Goal: Task Accomplishment & Management: Use online tool/utility

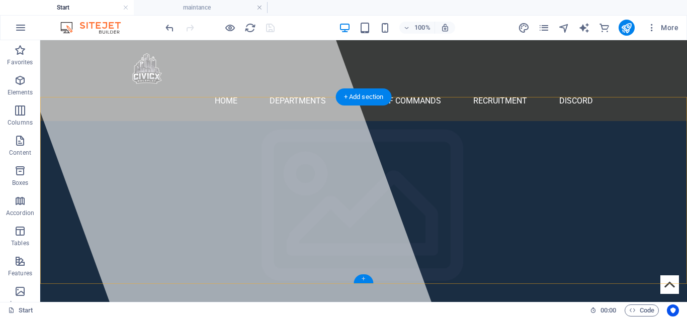
click at [366, 280] on div "+" at bounding box center [364, 279] width 20 height 9
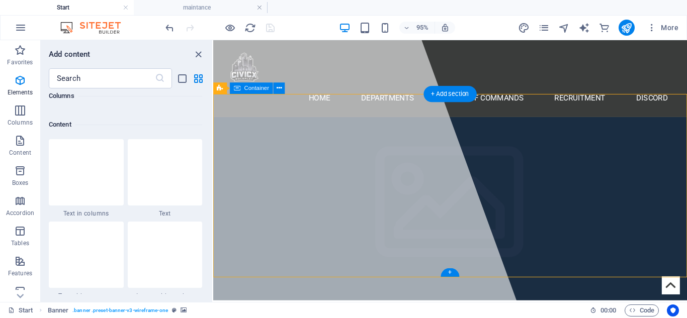
scroll to position [1760, 0]
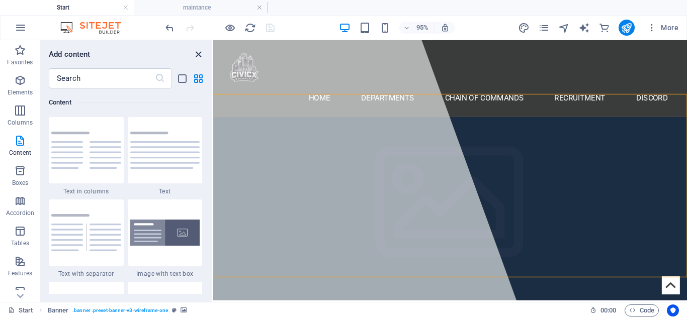
click at [198, 54] on icon "close panel" at bounding box center [199, 55] width 12 height 12
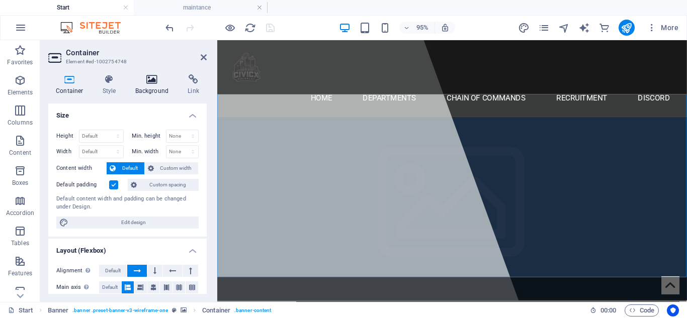
click at [157, 80] on icon at bounding box center [152, 79] width 49 height 10
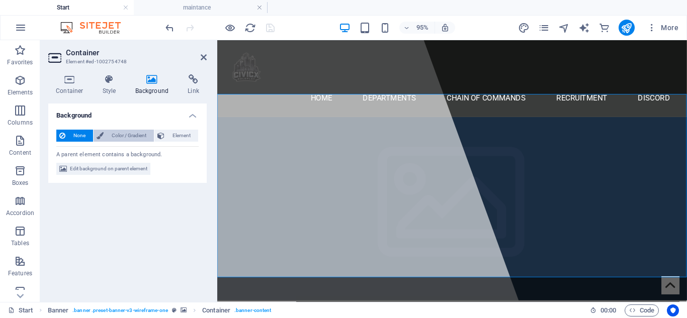
click at [123, 138] on span "Color / Gradient" at bounding box center [129, 136] width 44 height 12
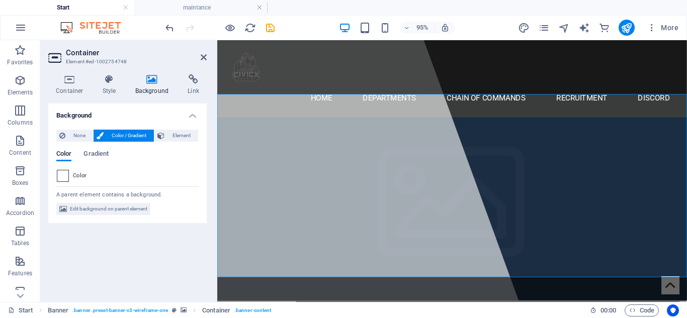
click at [66, 176] on span at bounding box center [62, 176] width 11 height 11
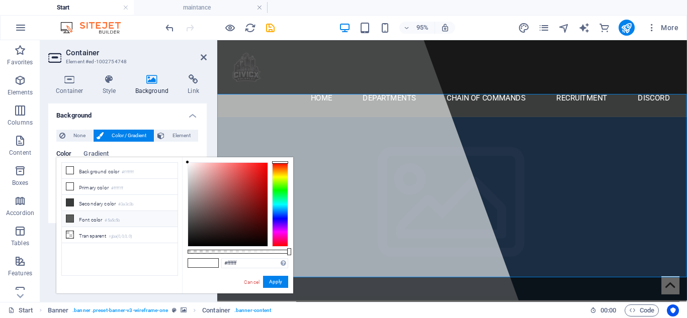
click at [91, 219] on li "Font color #5a5c5b" at bounding box center [120, 219] width 116 height 16
type input "#5a5c5b"
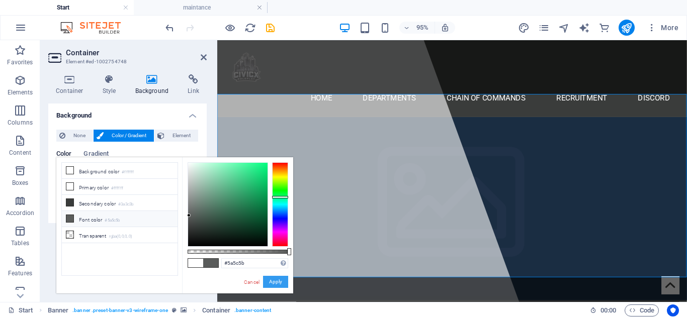
click at [286, 286] on button "Apply" at bounding box center [275, 282] width 25 height 12
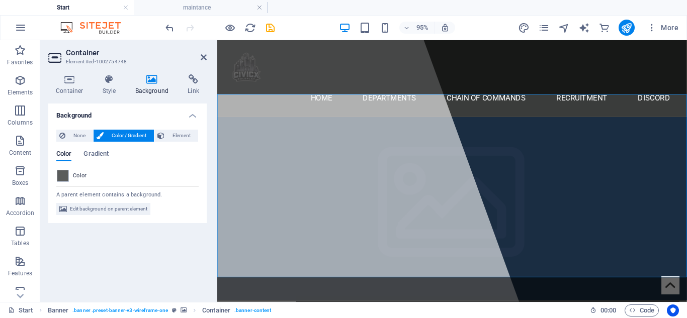
click at [415, 295] on html "Skip to main content Home Departments Chain Of Commands Recruitment Discord Men…" at bounding box center [464, 258] width 494 height 437
click at [537, 89] on nav "Home Departments Chain Of Commands Recruitment Discord" at bounding box center [464, 101] width 475 height 24
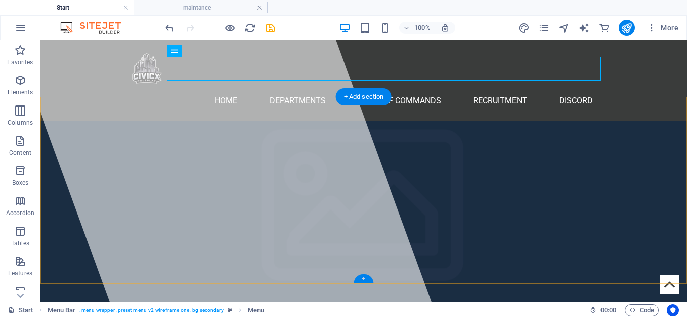
click at [366, 281] on div "+" at bounding box center [364, 279] width 20 height 9
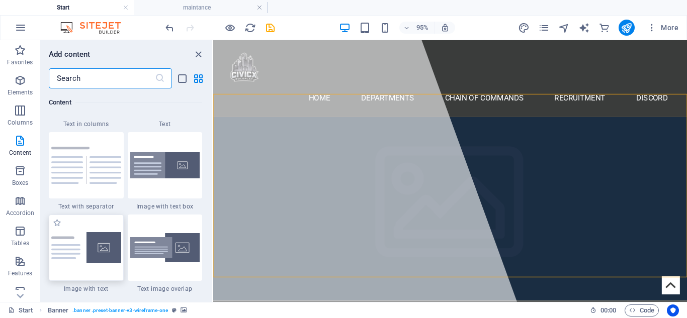
scroll to position [1825, 0]
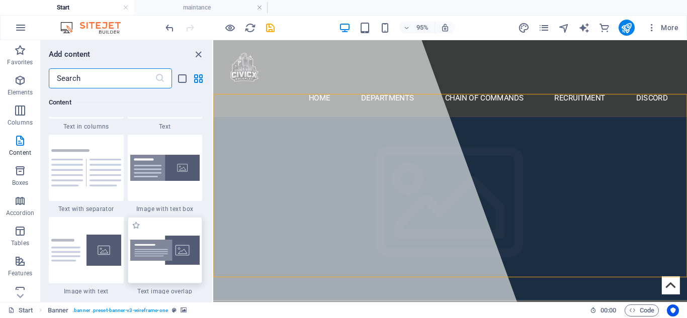
click at [176, 254] on img at bounding box center [165, 251] width 70 height 30
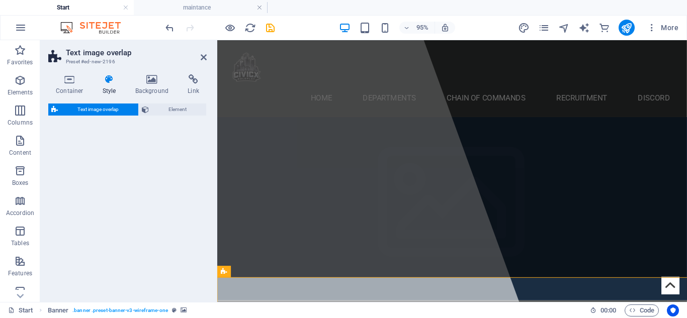
select select "rem"
select select "px"
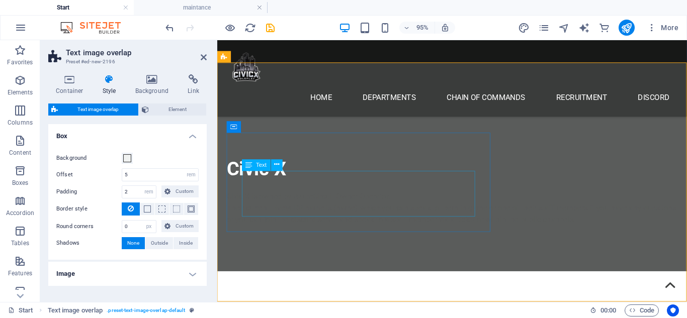
scroll to position [219, 0]
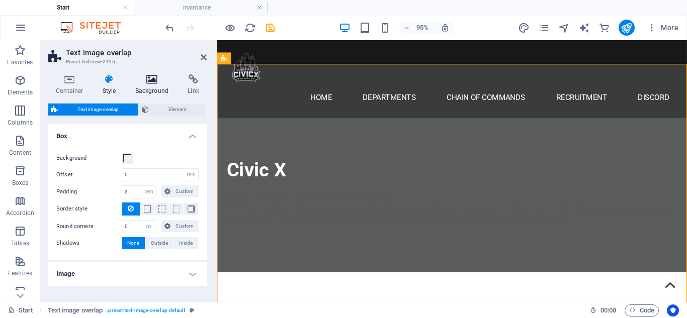
click at [161, 81] on icon at bounding box center [152, 79] width 49 height 10
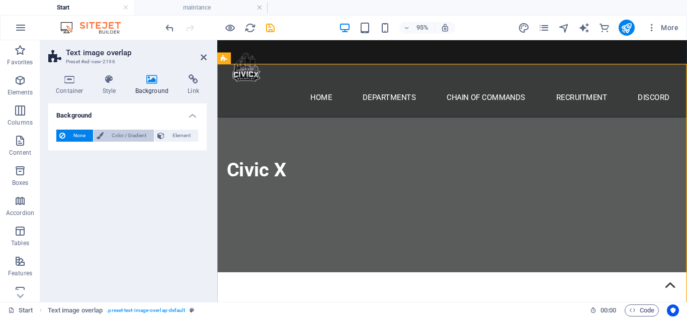
click at [111, 130] on span "Color / Gradient" at bounding box center [129, 136] width 44 height 12
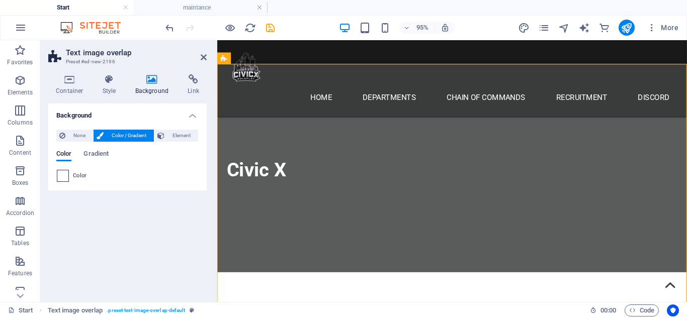
click at [64, 177] on span at bounding box center [62, 176] width 11 height 11
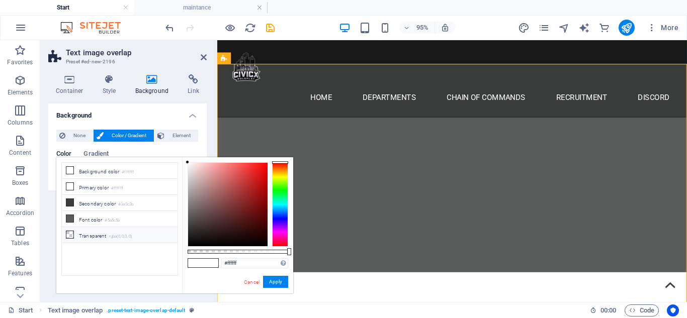
click at [92, 227] on li "Transparent rgba(0,0,0,.0)" at bounding box center [120, 235] width 116 height 16
click at [120, 220] on small "#5a5c5b" at bounding box center [112, 220] width 15 height 7
type input "#5a5c5b"
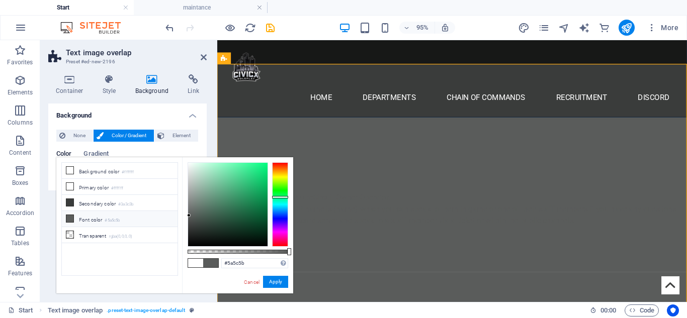
click at [288, 283] on div "#5a5c5b Supported formats #0852ed rgb(8, 82, 237) rgba(8, 82, 237, 90%) hsv(221…" at bounding box center [237, 298] width 111 height 282
click at [273, 282] on button "Apply" at bounding box center [275, 282] width 25 height 12
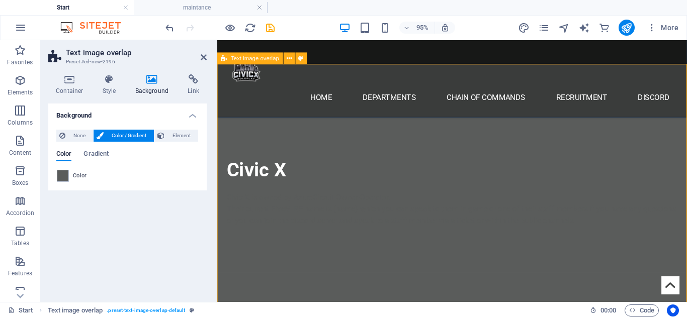
click at [203, 53] on icon at bounding box center [204, 57] width 6 height 8
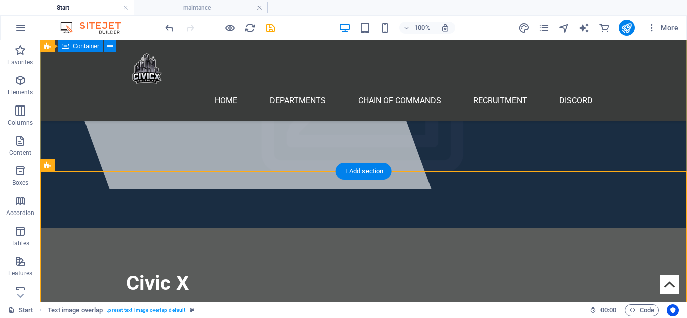
scroll to position [112, 0]
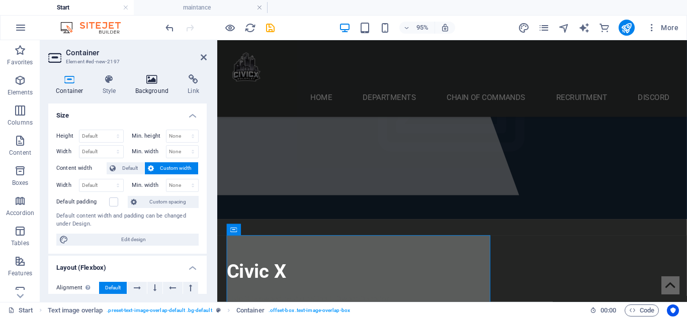
click at [164, 74] on icon at bounding box center [152, 79] width 49 height 10
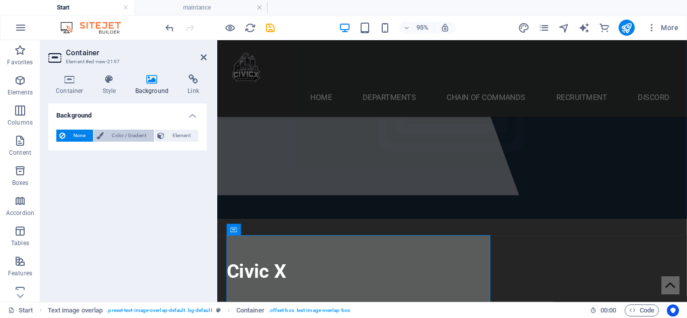
click at [133, 131] on span "Color / Gradient" at bounding box center [129, 136] width 44 height 12
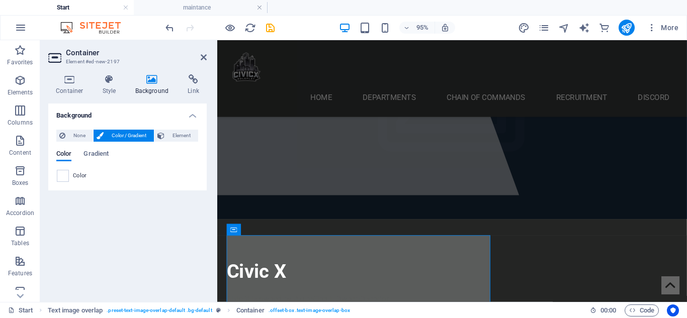
click at [67, 186] on div "None Color / Gradient Element Stretch background to full-width Color overlay Pl…" at bounding box center [127, 156] width 158 height 69
click at [65, 184] on div "None Color / Gradient Element Stretch background to full-width Color overlay Pl…" at bounding box center [127, 156] width 158 height 69
click at [64, 175] on span at bounding box center [62, 176] width 11 height 11
type input "#ffffff"
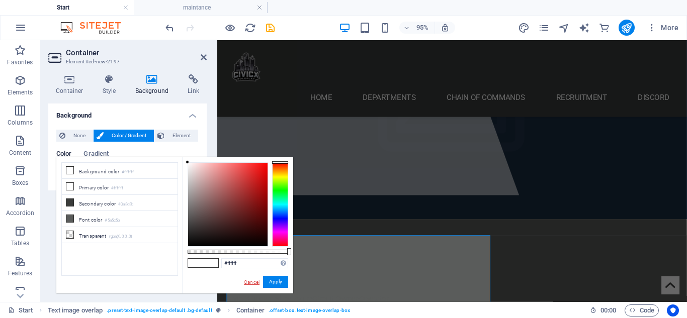
click at [248, 285] on link "Cancel" at bounding box center [252, 283] width 18 height 8
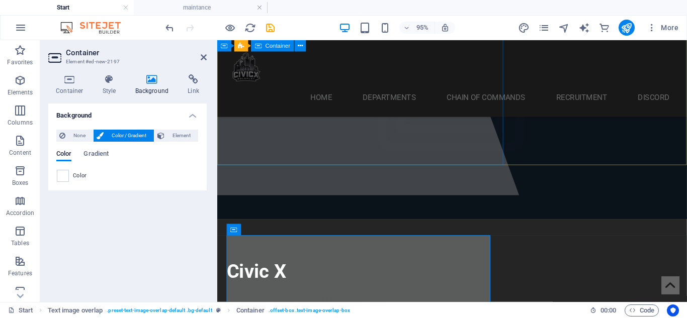
click at [352, 165] on div at bounding box center [324, 66] width 422 height 276
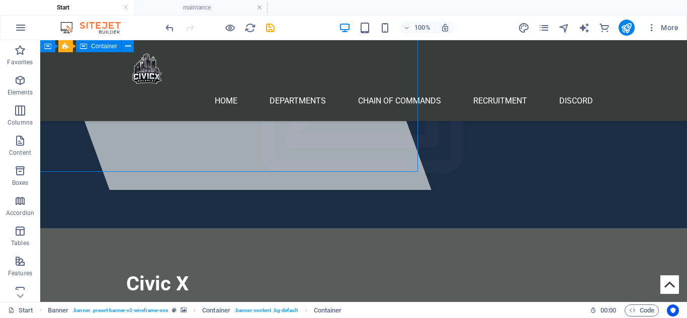
click at [301, 158] on div at bounding box center [222, 59] width 417 height 262
select select "%"
select select "px"
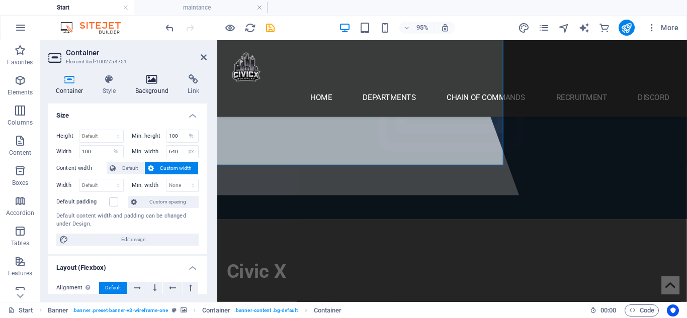
click at [157, 79] on icon at bounding box center [152, 79] width 49 height 10
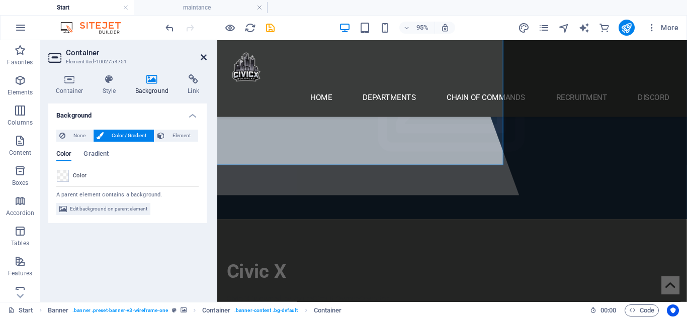
click at [206, 57] on icon at bounding box center [204, 57] width 6 height 8
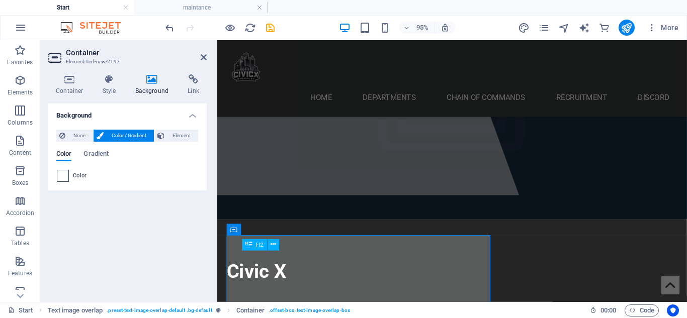
click at [60, 178] on span at bounding box center [62, 176] width 11 height 11
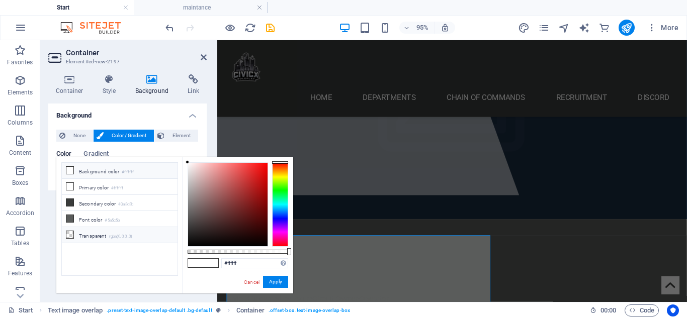
click at [82, 237] on li "Transparent rgba(0,0,0,.0)" at bounding box center [120, 235] width 116 height 16
type input "rgba(0, 0, 0, 0)"
click at [281, 278] on button "Apply" at bounding box center [275, 282] width 25 height 12
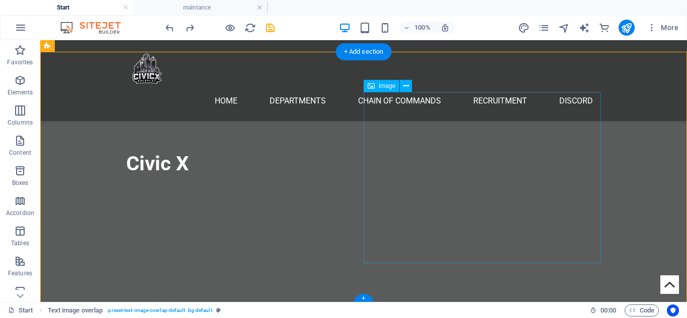
scroll to position [0, 0]
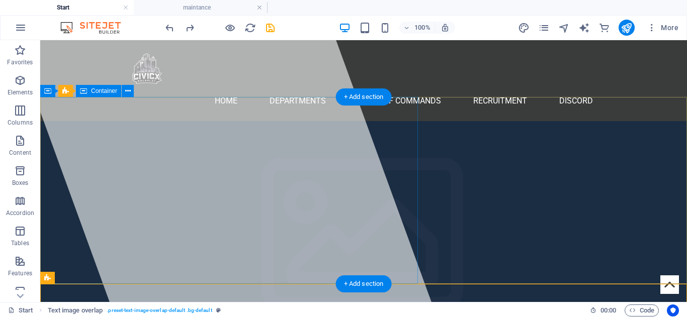
click at [243, 116] on div at bounding box center [222, 171] width 417 height 262
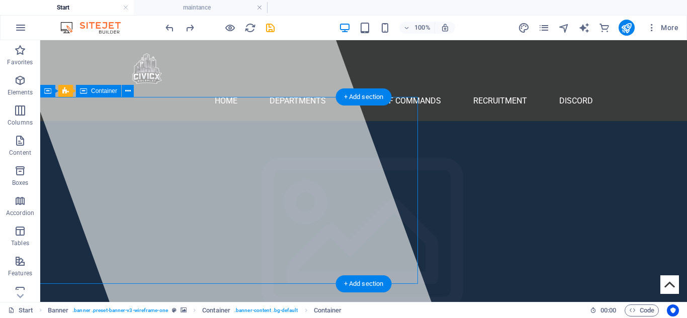
click at [243, 116] on div at bounding box center [222, 171] width 417 height 262
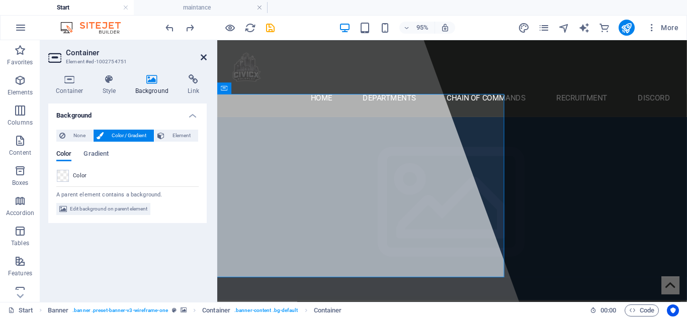
click at [201, 53] on icon at bounding box center [204, 57] width 6 height 8
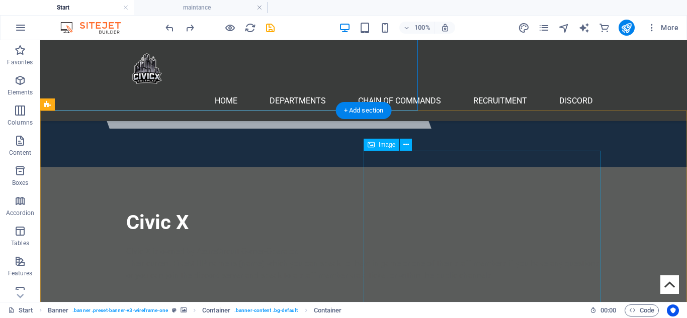
scroll to position [171, 0]
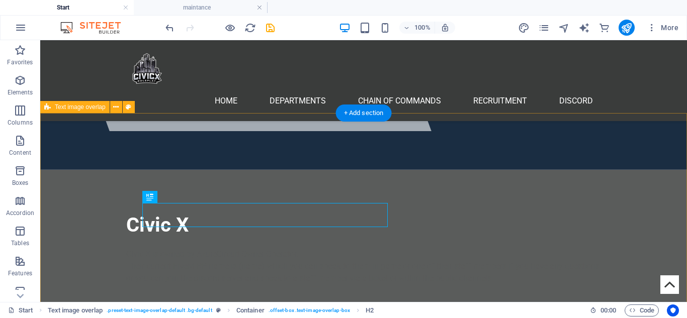
scroll to position [234, 0]
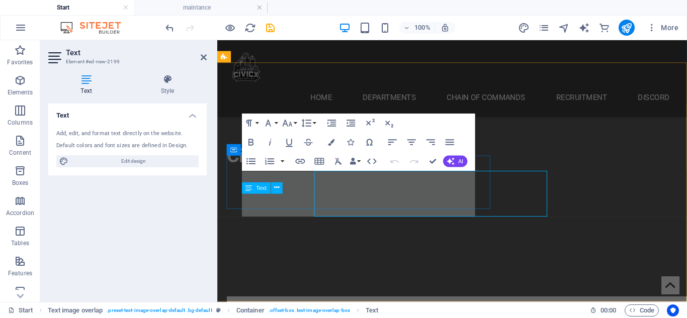
scroll to position [220, 0]
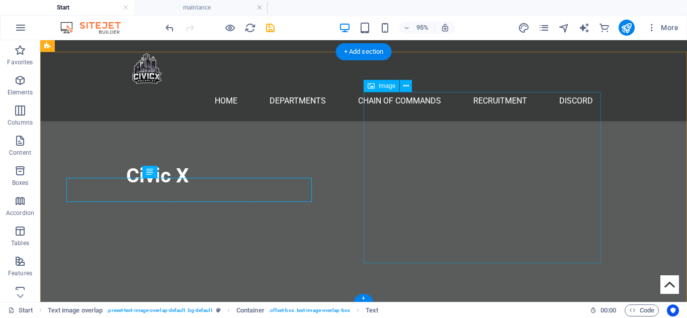
scroll to position [232, 0]
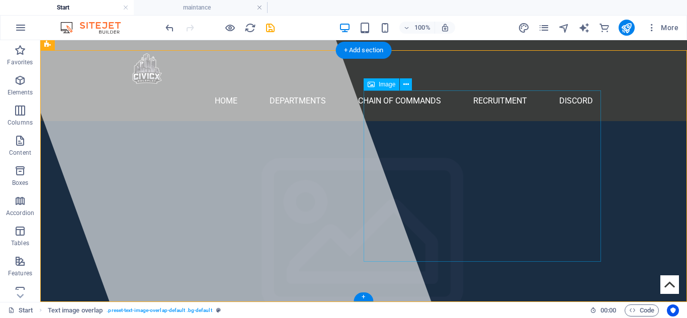
scroll to position [234, 0]
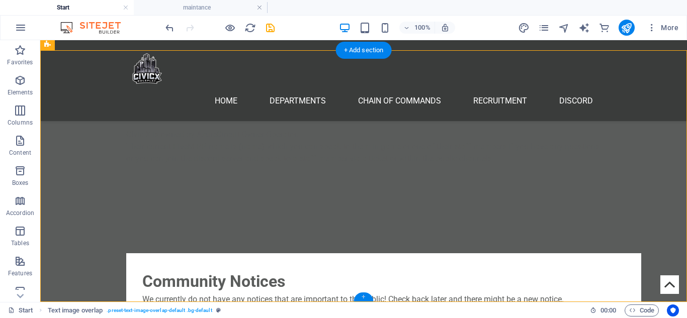
click at [368, 297] on div "+" at bounding box center [364, 297] width 20 height 9
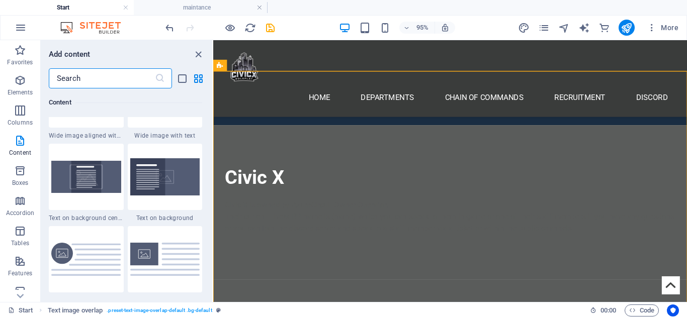
scroll to position [2064, 0]
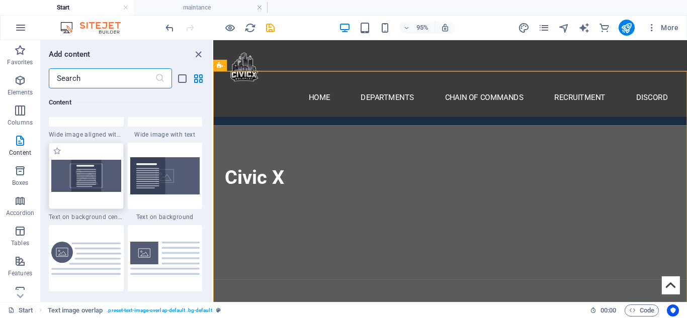
click at [79, 186] on img at bounding box center [86, 176] width 70 height 32
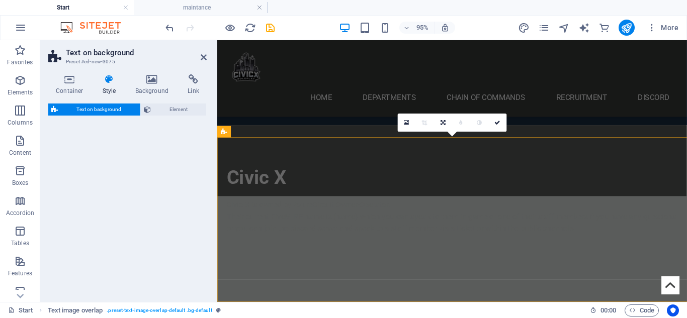
scroll to position [393, 0]
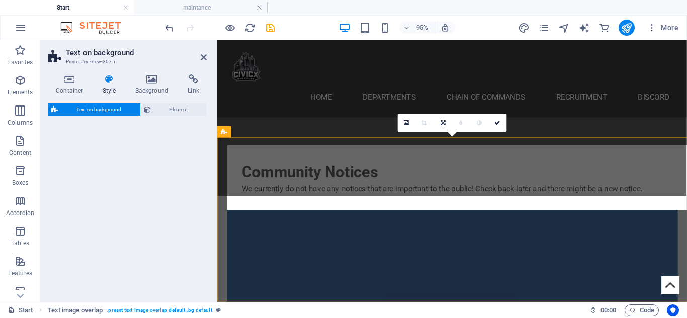
select select "%"
select select "rem"
select select "px"
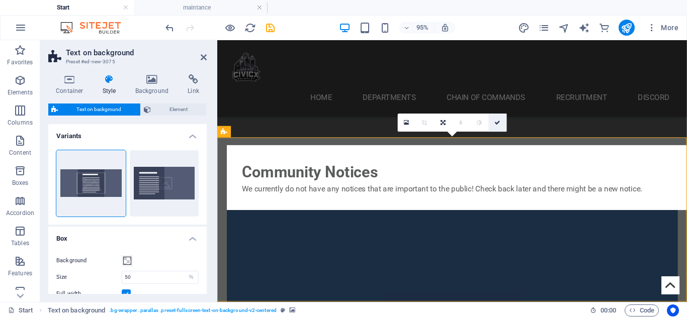
click at [497, 123] on icon at bounding box center [497, 123] width 6 height 6
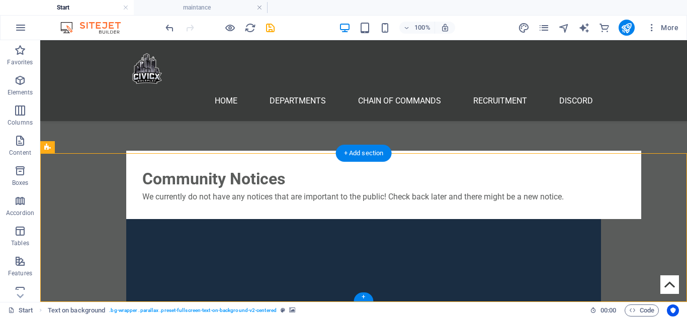
select select "%"
select select "rem"
select select "px"
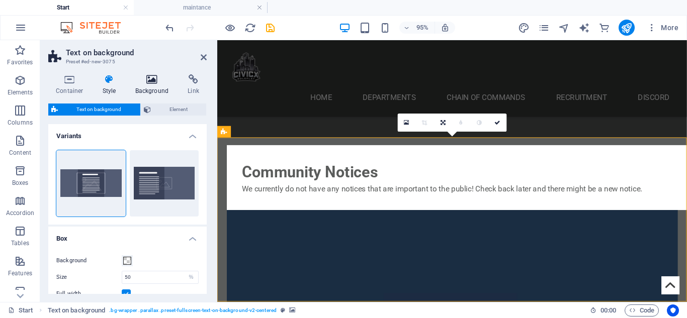
click at [152, 78] on icon at bounding box center [152, 79] width 49 height 10
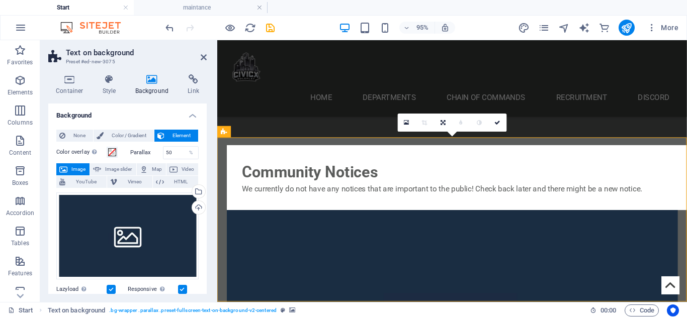
click at [64, 119] on h4 "Background" at bounding box center [127, 113] width 158 height 18
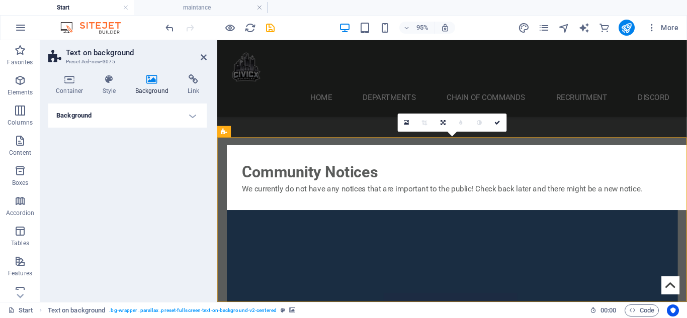
click at [150, 109] on h4 "Background" at bounding box center [127, 116] width 158 height 24
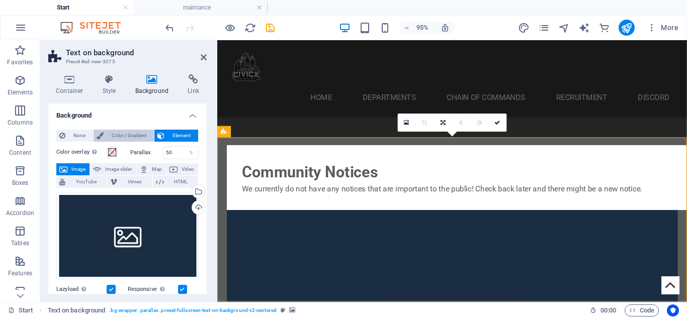
click at [124, 131] on span "Color / Gradient" at bounding box center [129, 136] width 44 height 12
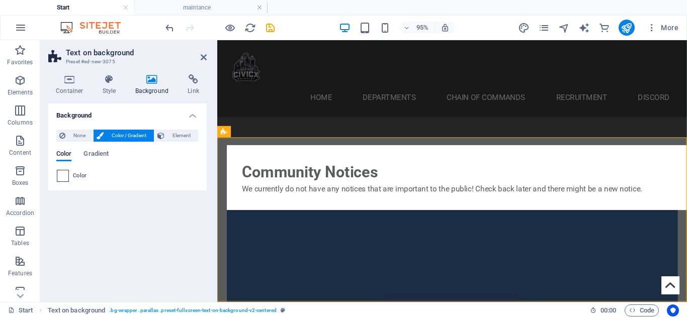
click at [66, 175] on span at bounding box center [62, 176] width 11 height 11
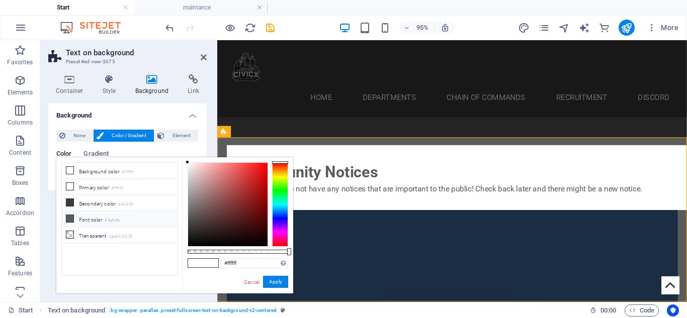
click at [99, 221] on li "Font color #5a5c5b" at bounding box center [120, 219] width 116 height 16
type input "#5a5c5b"
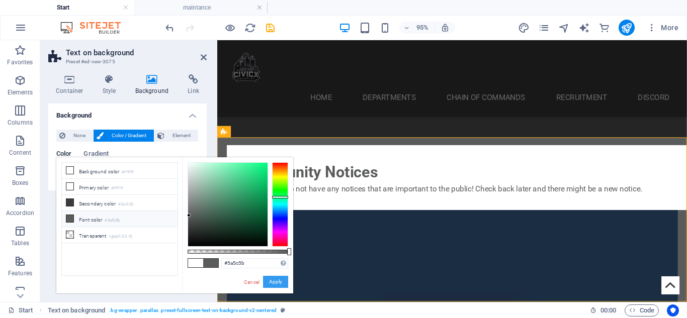
click at [276, 280] on button "Apply" at bounding box center [275, 282] width 25 height 12
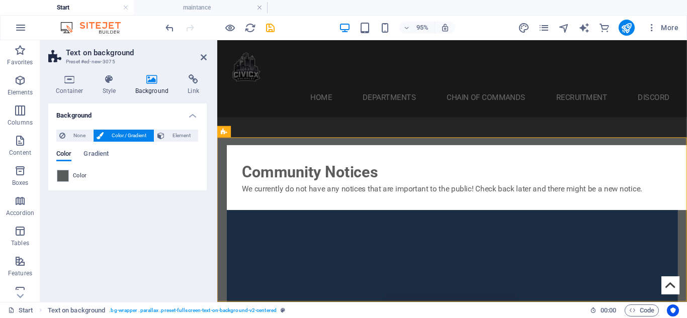
click at [198, 56] on h2 "Text on background" at bounding box center [136, 52] width 141 height 9
click at [201, 56] on icon at bounding box center [204, 57] width 6 height 8
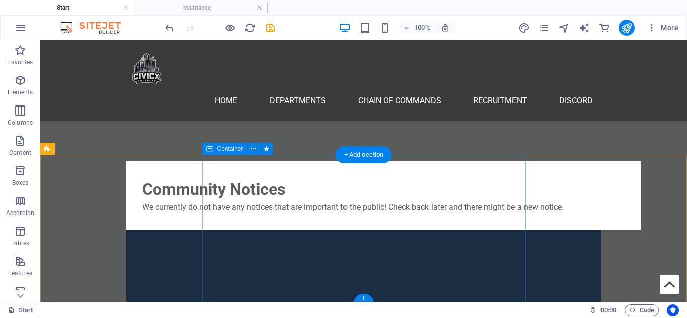
scroll to position [381, 0]
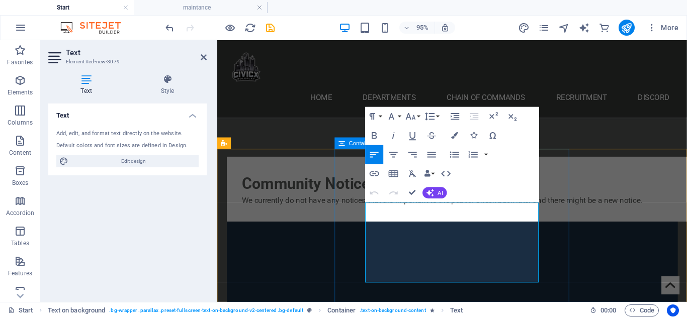
drag, startPoint x: 517, startPoint y: 288, endPoint x: 344, endPoint y: 194, distance: 197.1
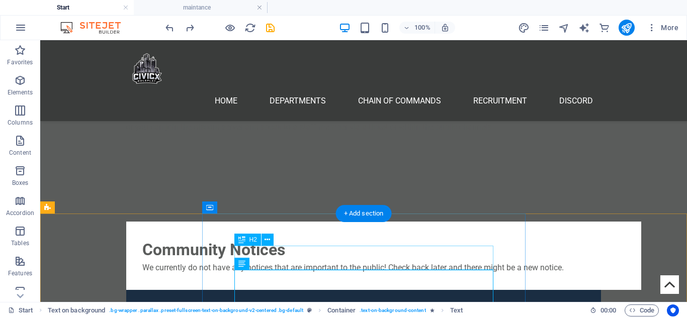
scroll to position [383, 0]
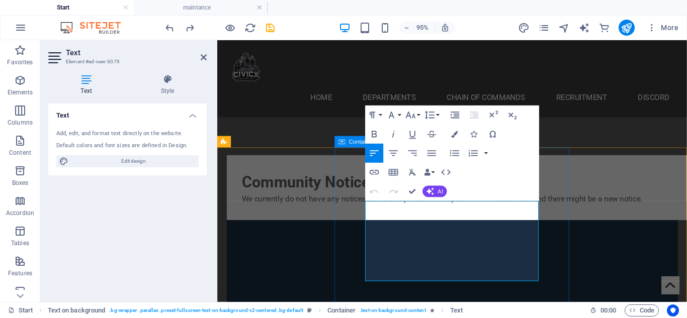
drag, startPoint x: 515, startPoint y: 287, endPoint x: 357, endPoint y: 218, distance: 172.1
click at [394, 155] on icon "button" at bounding box center [394, 154] width 12 height 12
drag, startPoint x: 539, startPoint y: 287, endPoint x: 439, endPoint y: 237, distance: 111.3
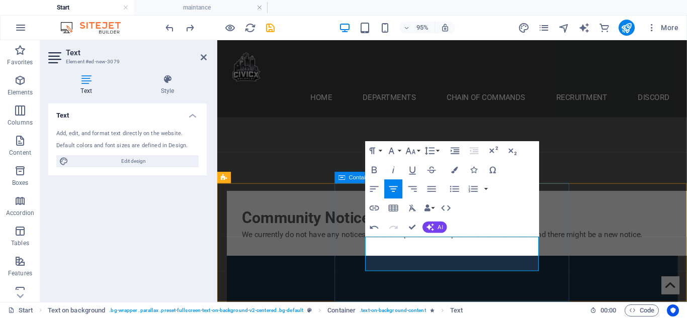
drag, startPoint x: 503, startPoint y: 280, endPoint x: 370, endPoint y: 244, distance: 137.5
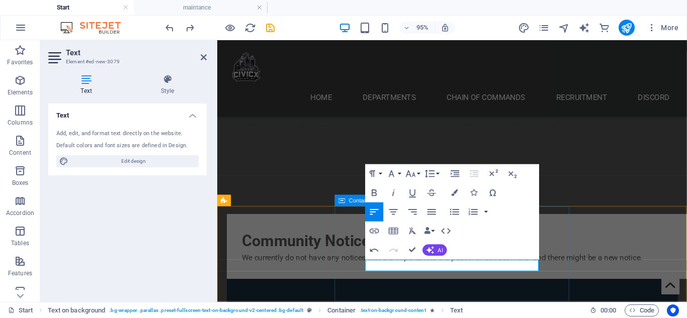
drag, startPoint x: 410, startPoint y: 278, endPoint x: 369, endPoint y: 282, distance: 41.4
click at [392, 217] on icon "button" at bounding box center [394, 213] width 12 height 12
click at [375, 190] on icon "button" at bounding box center [374, 193] width 5 height 7
click at [459, 215] on icon "button" at bounding box center [455, 213] width 12 height 12
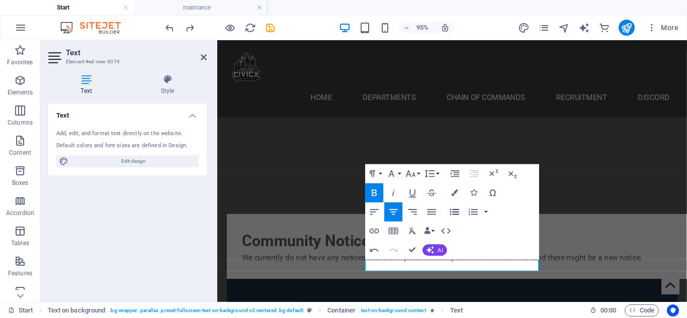
scroll to position [321, 0]
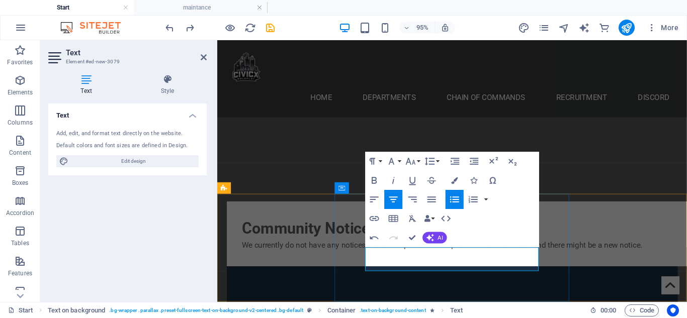
drag, startPoint x: 497, startPoint y: 279, endPoint x: 446, endPoint y: 275, distance: 51.9
click at [374, 177] on icon "button" at bounding box center [375, 181] width 12 height 12
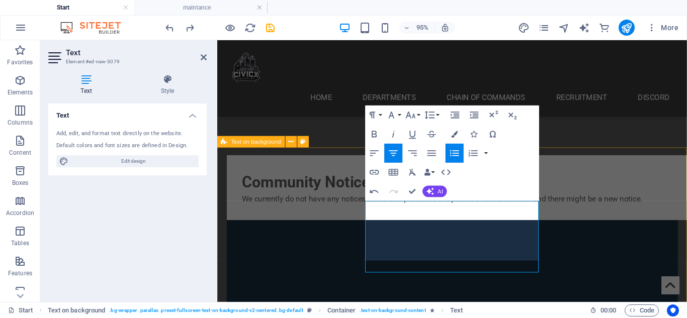
scroll to position [372, 0]
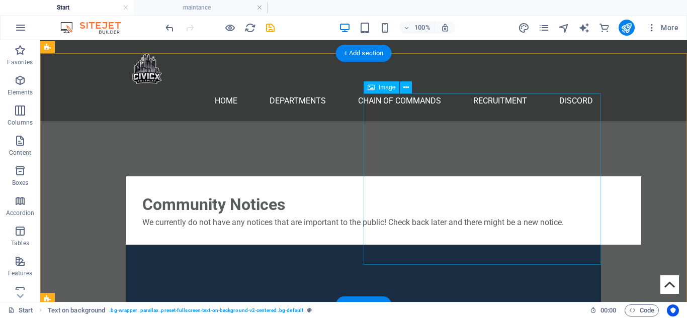
scroll to position [231, 0]
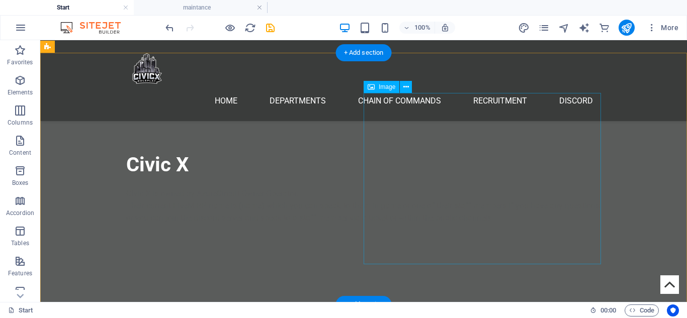
select select "%"
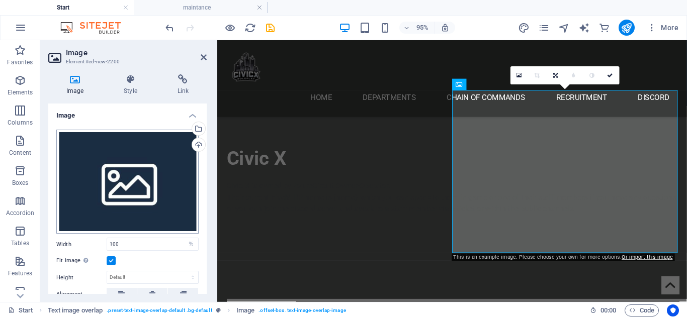
scroll to position [136, 0]
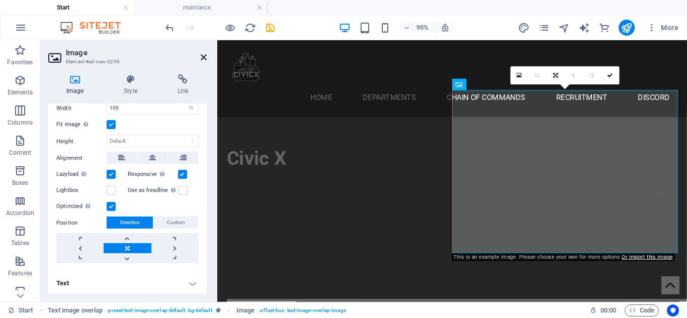
click at [201, 55] on icon at bounding box center [204, 57] width 6 height 8
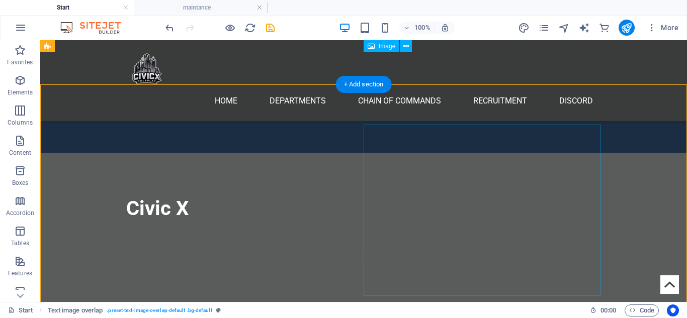
scroll to position [0, 0]
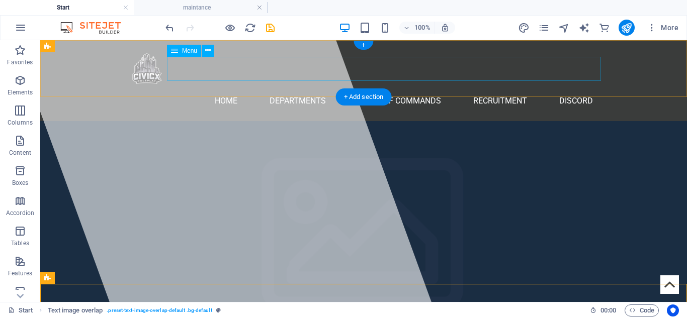
click at [292, 89] on nav "Home Departments Chain Of Commands Recruitment Discord" at bounding box center [363, 101] width 475 height 24
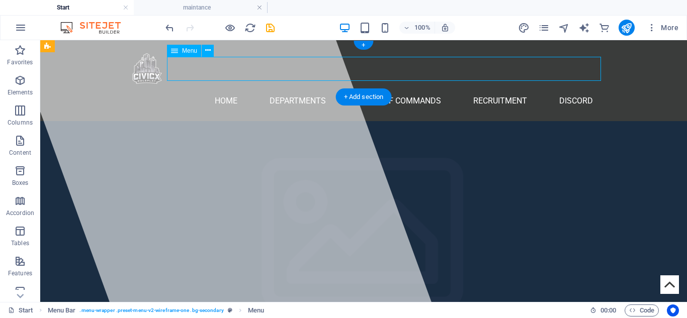
click at [292, 89] on nav "Home Departments Chain Of Commands Recruitment Discord" at bounding box center [363, 101] width 475 height 24
click at [209, 53] on icon at bounding box center [208, 50] width 6 height 11
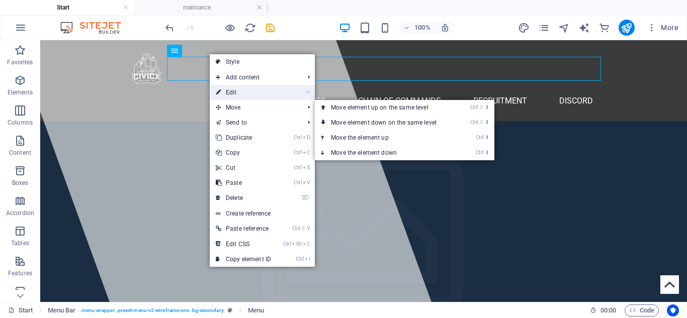
click at [246, 95] on link "⏎ Edit" at bounding box center [243, 92] width 67 height 15
select select
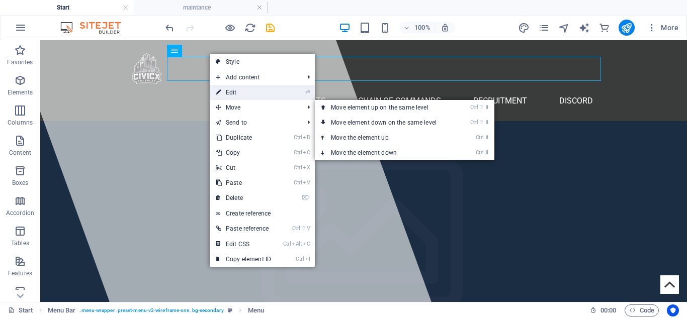
select select
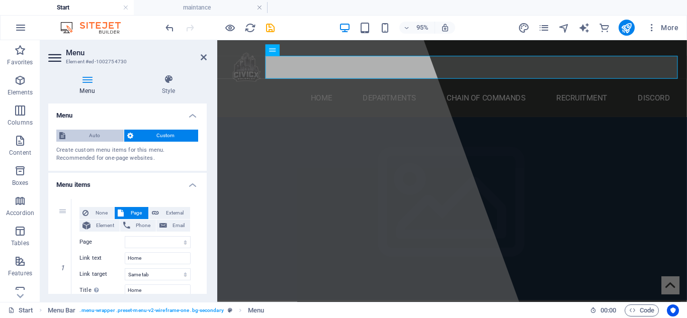
click at [67, 138] on button "Auto" at bounding box center [89, 136] width 67 height 12
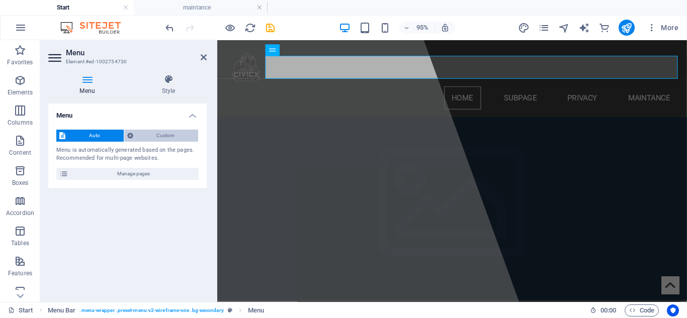
click at [138, 137] on span "Custom" at bounding box center [165, 136] width 59 height 12
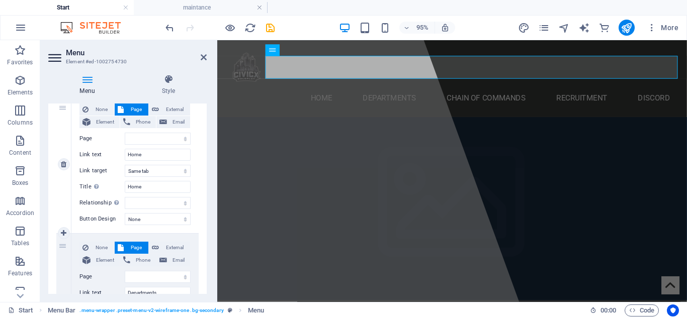
scroll to position [103, 0]
click at [149, 176] on select "New tab Same tab Overlay" at bounding box center [158, 171] width 66 height 12
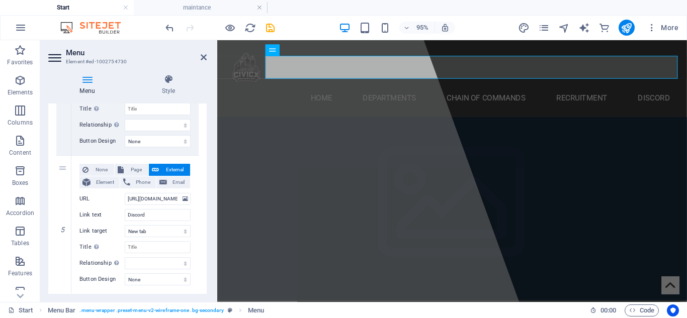
scroll to position [593, 0]
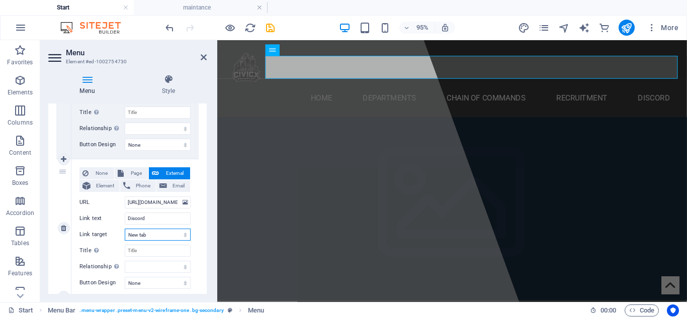
click at [147, 233] on select "New tab Same tab Overlay" at bounding box center [158, 235] width 66 height 12
click at [147, 234] on select "New tab Same tab Overlay" at bounding box center [158, 235] width 66 height 12
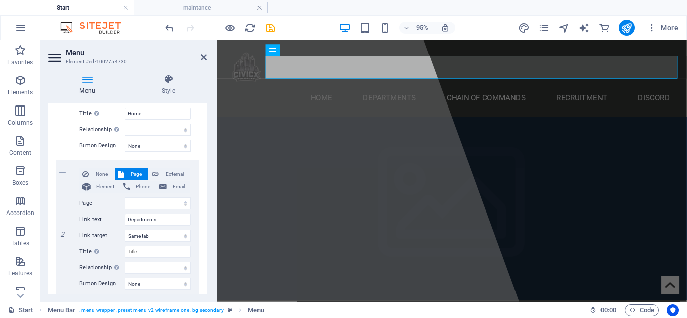
scroll to position [0, 0]
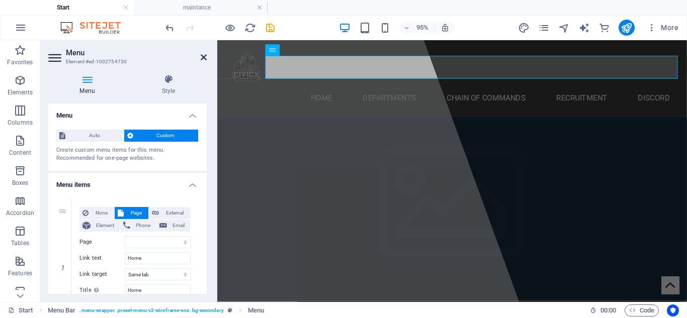
click at [205, 61] on icon at bounding box center [204, 57] width 6 height 8
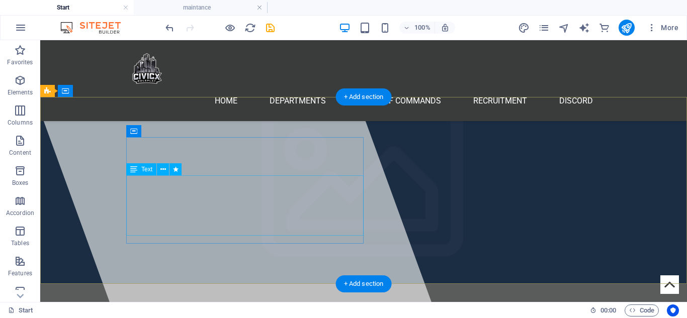
scroll to position [385, 0]
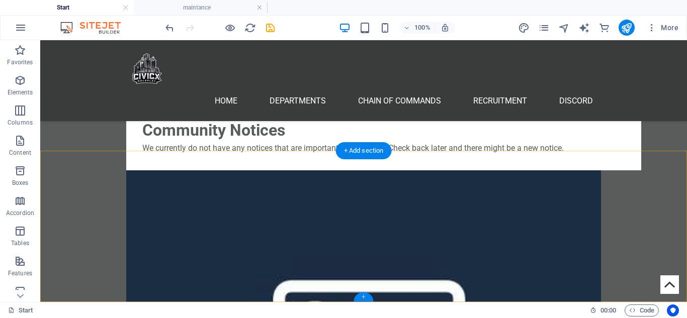
click at [362, 299] on div "+" at bounding box center [364, 297] width 20 height 9
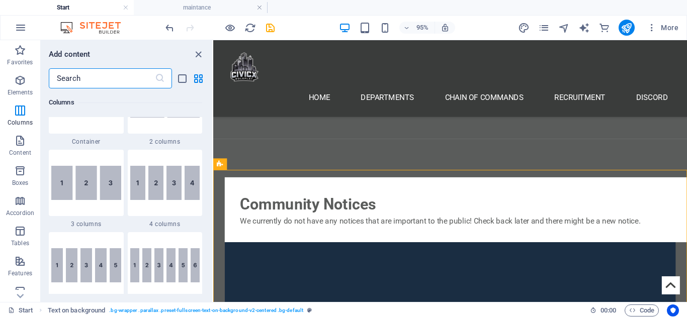
scroll to position [549, 0]
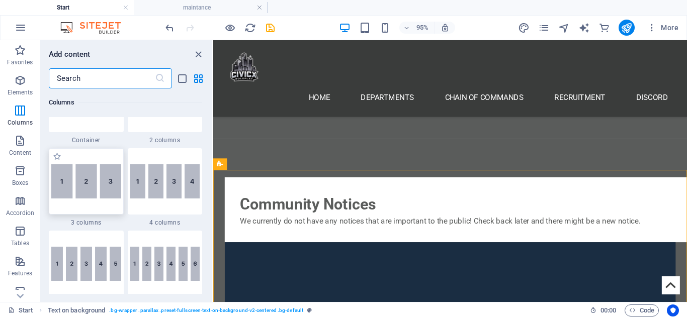
click at [76, 176] on img at bounding box center [86, 181] width 70 height 34
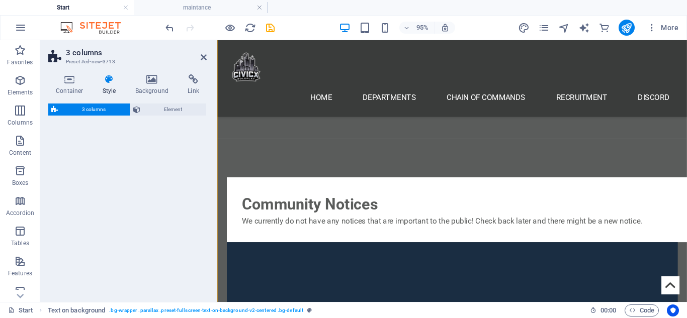
select select "rem"
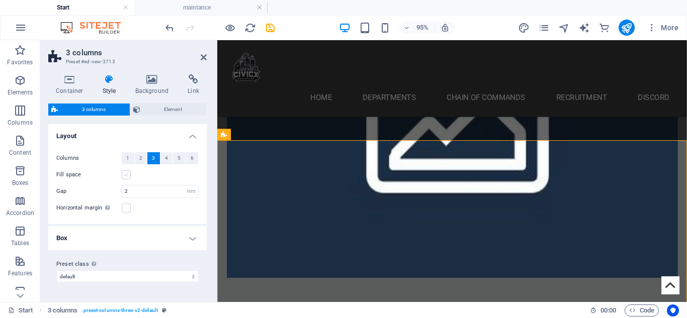
scroll to position [542, 0]
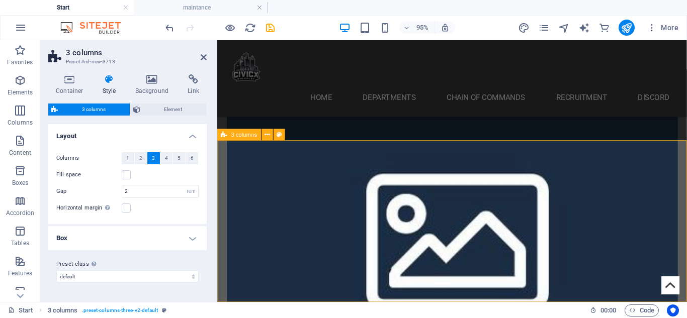
click at [147, 84] on icon at bounding box center [152, 79] width 49 height 10
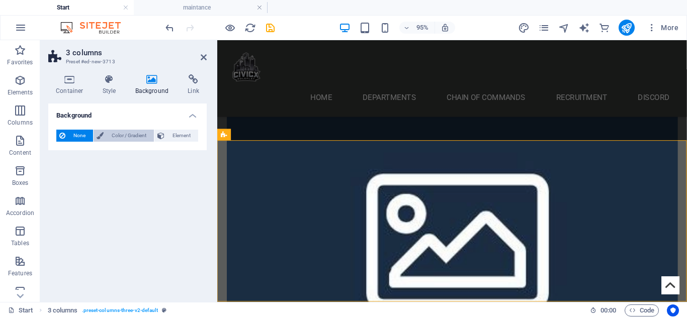
click at [113, 136] on span "Color / Gradient" at bounding box center [129, 136] width 44 height 12
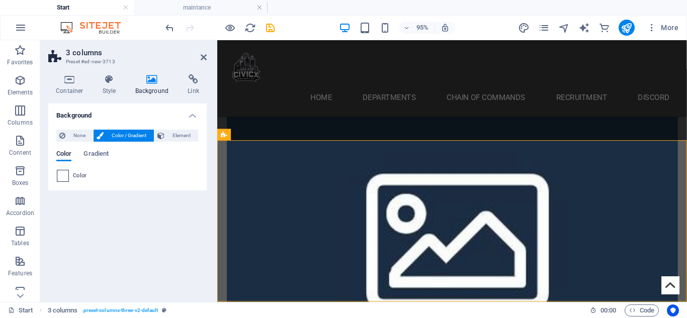
click at [63, 178] on span at bounding box center [62, 176] width 11 height 11
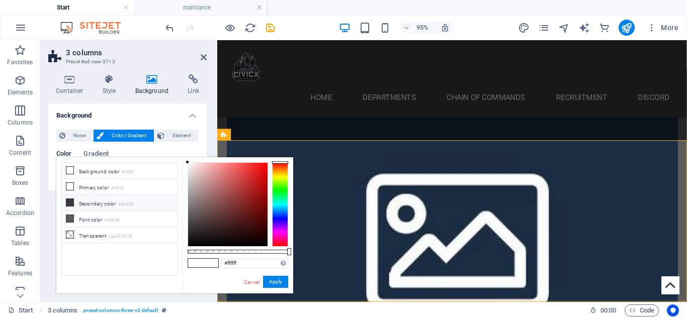
click at [99, 200] on li "Secondary color #3a3c3b" at bounding box center [120, 203] width 116 height 16
type input "#3a3c3b"
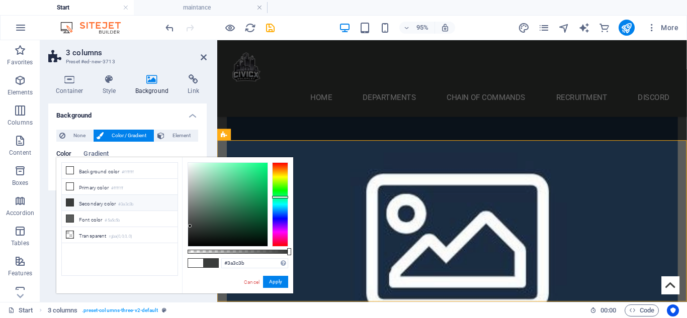
click at [277, 270] on div "#3a3c3b Supported formats #0852ed rgb(8, 82, 237) rgba(8, 82, 237, 90%) hsv(221…" at bounding box center [237, 298] width 111 height 282
click at [281, 280] on button "Apply" at bounding box center [275, 282] width 25 height 12
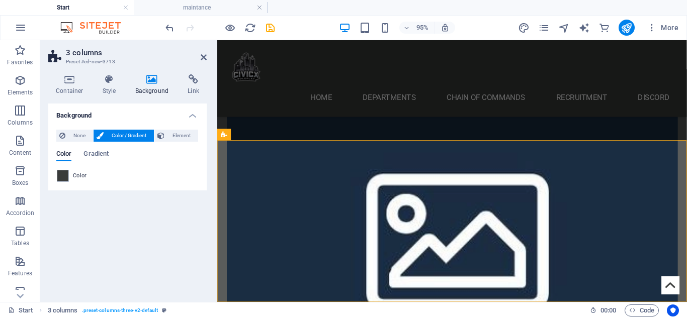
click at [202, 52] on h2 "3 columns" at bounding box center [136, 52] width 141 height 9
click at [204, 57] on icon at bounding box center [204, 57] width 6 height 8
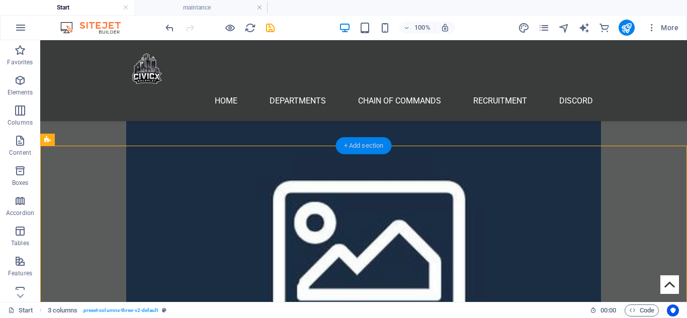
click at [359, 143] on div "+ Add section" at bounding box center [364, 145] width 56 height 17
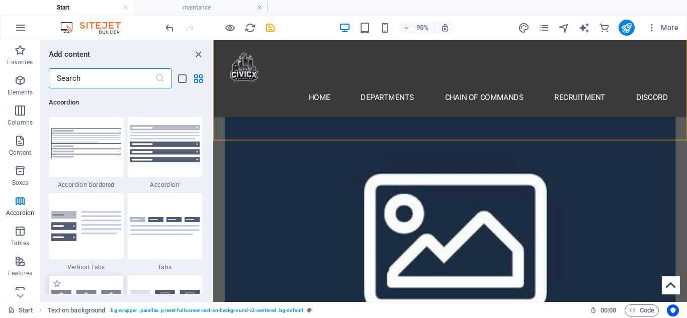
scroll to position [3219, 0]
click at [198, 51] on icon "close panel" at bounding box center [199, 55] width 12 height 12
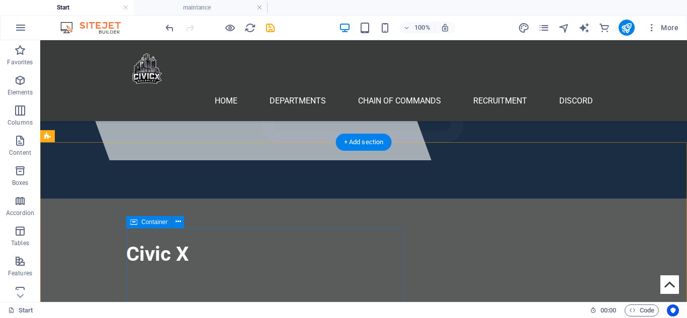
scroll to position [555, 0]
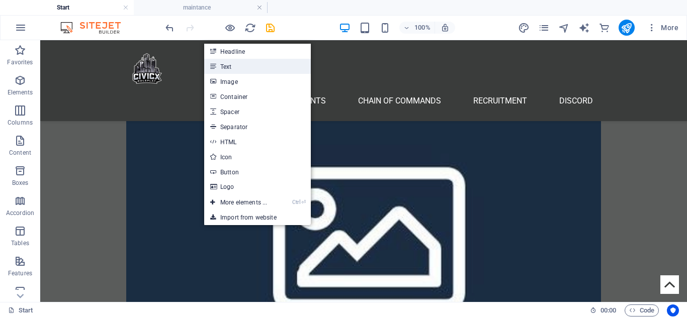
click at [233, 64] on link "Text" at bounding box center [257, 66] width 107 height 15
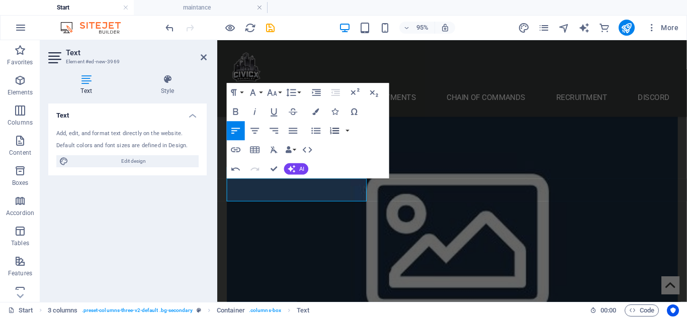
scroll to position [28, 3]
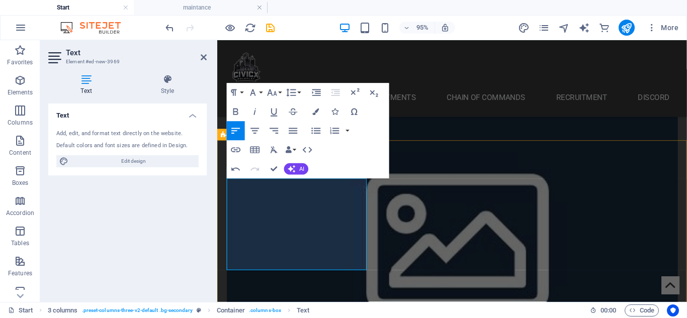
drag, startPoint x: 307, startPoint y: 285, endPoint x: 263, endPoint y: 286, distance: 43.8
drag, startPoint x: 304, startPoint y: 276, endPoint x: 230, endPoint y: 276, distance: 73.9
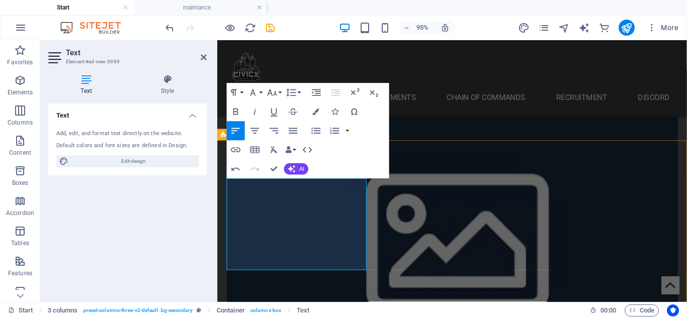
click at [311, 113] on button "Colors" at bounding box center [316, 112] width 18 height 19
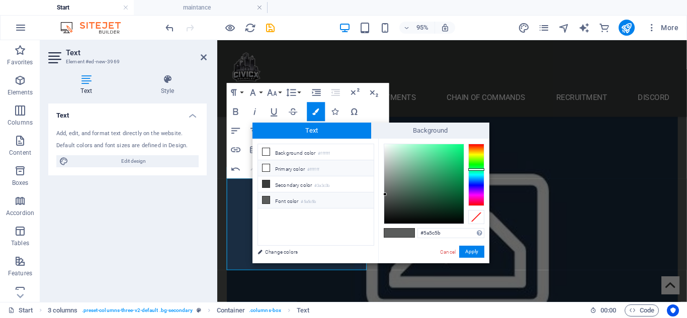
click at [265, 169] on icon at bounding box center [266, 167] width 7 height 7
type input "#ffffff"
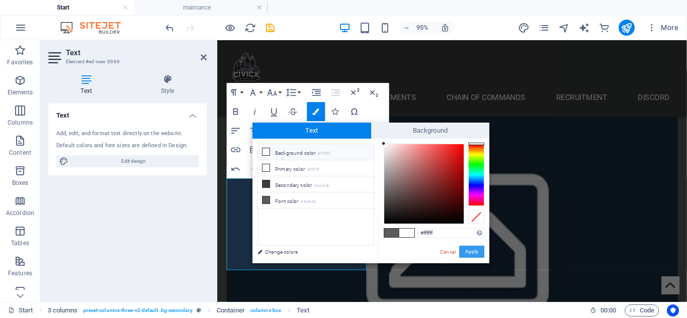
click at [472, 250] on button "Apply" at bounding box center [471, 252] width 25 height 12
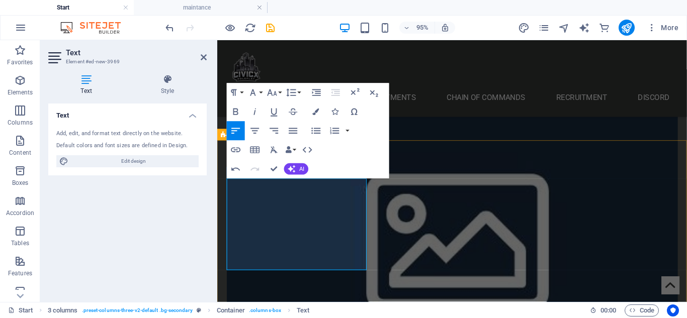
drag, startPoint x: 307, startPoint y: 279, endPoint x: 224, endPoint y: 282, distance: 83.5
click at [316, 109] on icon "button" at bounding box center [316, 112] width 7 height 7
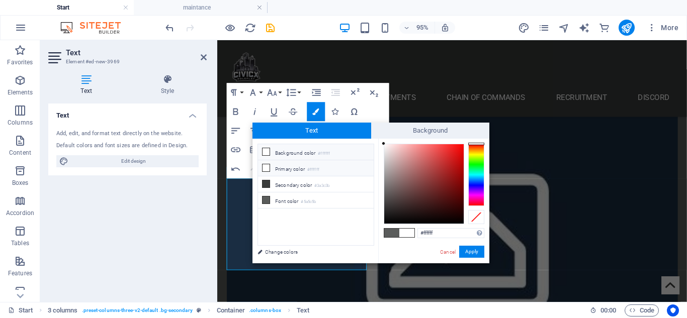
click at [294, 163] on li "Primary color #ffffff" at bounding box center [316, 168] width 116 height 16
click at [277, 164] on li "Primary color #ffffff" at bounding box center [316, 168] width 116 height 16
click at [487, 261] on div "#ffffff Supported formats #0852ed rgb(8, 82, 237) rgba(8, 82, 237, 90%) hsv(221…" at bounding box center [433, 274] width 111 height 271
click at [277, 174] on li "Primary color #ffffff" at bounding box center [316, 168] width 116 height 16
click at [268, 166] on icon at bounding box center [266, 167] width 7 height 7
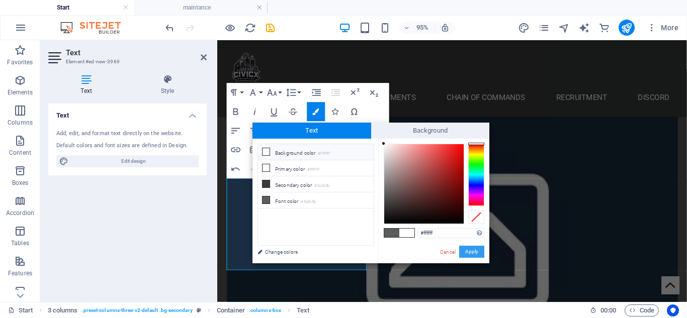
click at [470, 248] on button "Apply" at bounding box center [471, 252] width 25 height 12
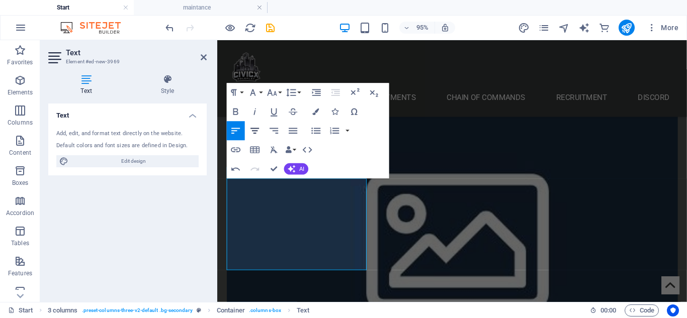
click at [258, 131] on icon "button" at bounding box center [255, 132] width 12 height 12
click at [237, 112] on icon "button" at bounding box center [235, 112] width 5 height 7
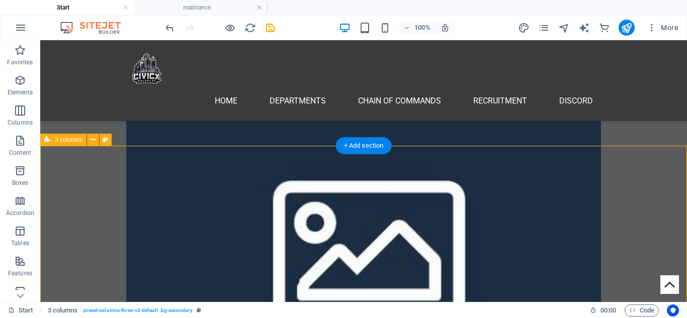
scroll to position [562, 0]
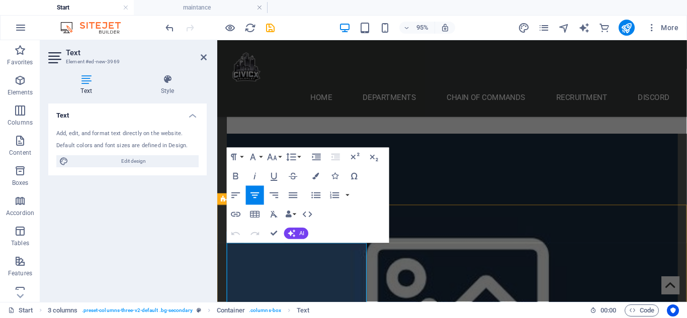
drag, startPoint x: 319, startPoint y: 291, endPoint x: 279, endPoint y: 283, distance: 41.0
click at [273, 177] on icon "button" at bounding box center [274, 177] width 12 height 12
click at [315, 175] on icon "button" at bounding box center [316, 177] width 7 height 7
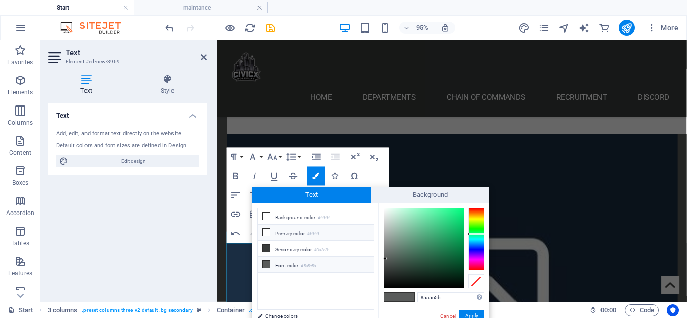
click at [293, 232] on li "Primary color #ffffff" at bounding box center [316, 233] width 116 height 16
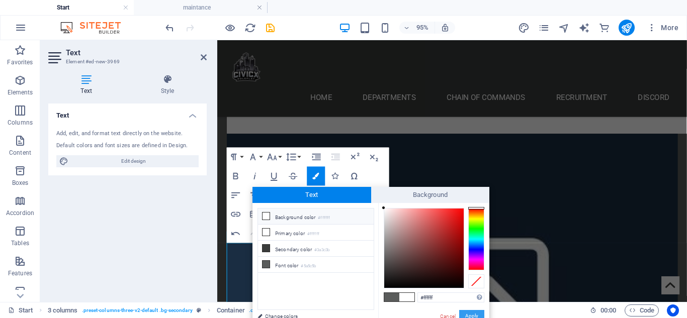
click at [479, 315] on button "Apply" at bounding box center [471, 316] width 25 height 12
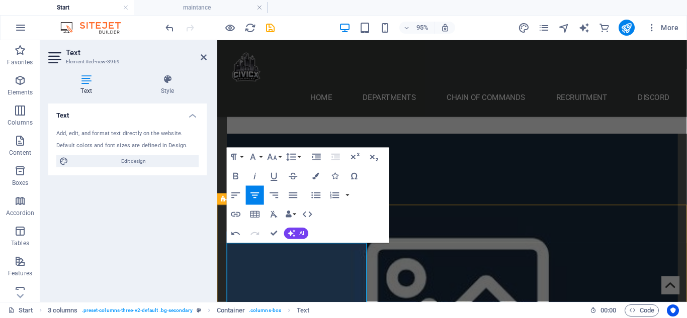
drag, startPoint x: 316, startPoint y: 283, endPoint x: 289, endPoint y: 282, distance: 27.2
click at [315, 170] on button "Colors" at bounding box center [316, 176] width 18 height 19
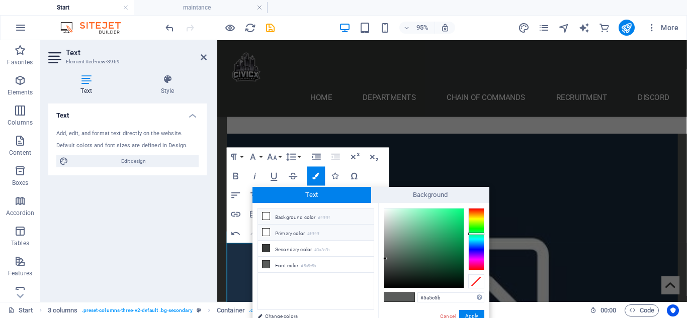
click at [279, 233] on li "Primary color #ffffff" at bounding box center [316, 233] width 116 height 16
type input "#ffffff"
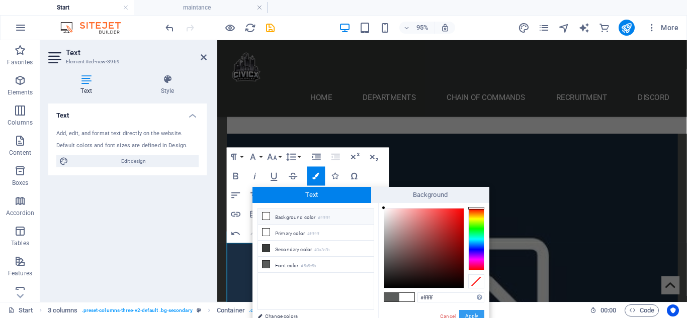
click at [470, 310] on button "Apply" at bounding box center [471, 316] width 25 height 12
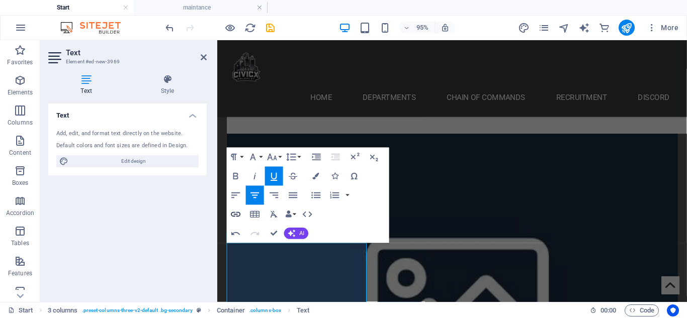
click at [232, 219] on icon "button" at bounding box center [236, 215] width 12 height 12
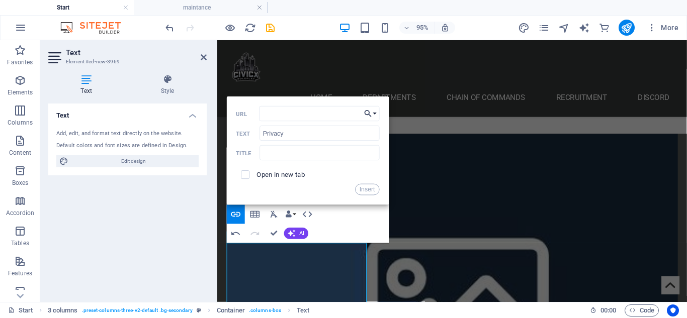
click at [374, 111] on button "Choose Link" at bounding box center [370, 114] width 18 height 15
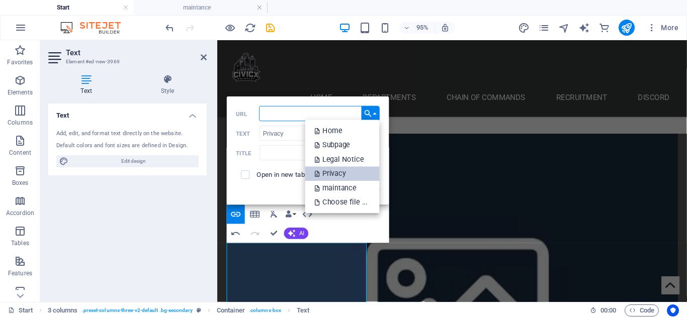
click at [323, 173] on p "Privacy" at bounding box center [331, 174] width 33 height 15
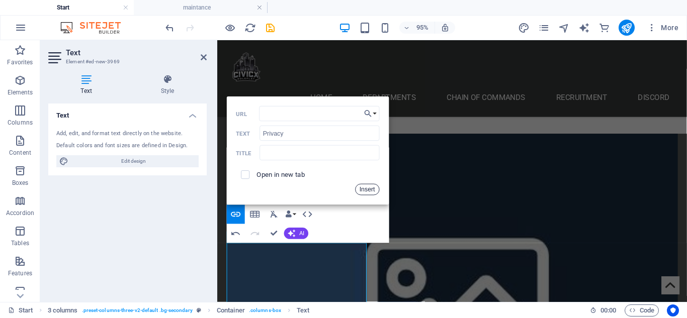
click at [367, 192] on button "Insert" at bounding box center [368, 190] width 24 height 12
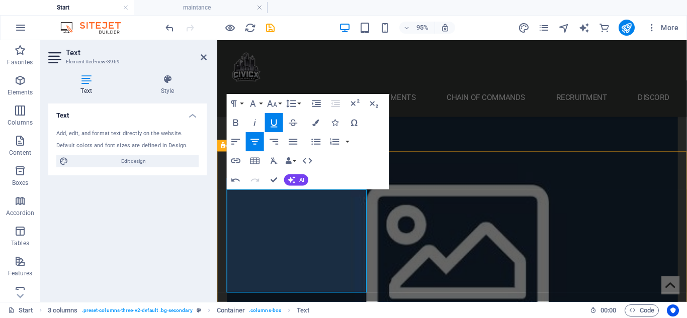
scroll to position [530, 0]
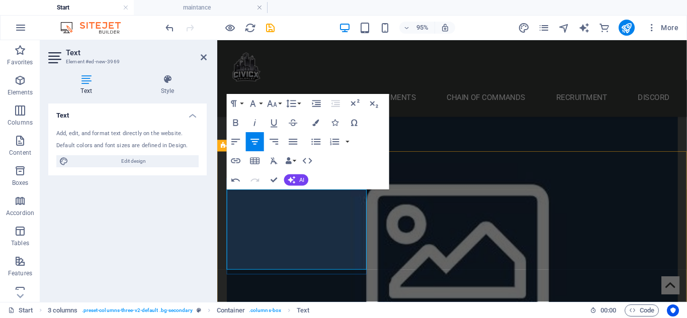
click at [240, 158] on icon "button" at bounding box center [236, 161] width 12 height 12
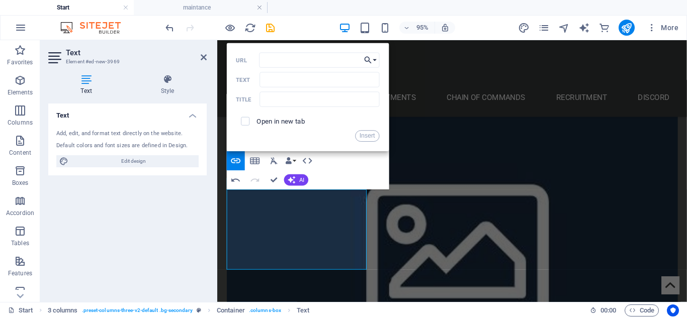
click at [373, 61] on button "Choose Link" at bounding box center [370, 60] width 18 height 15
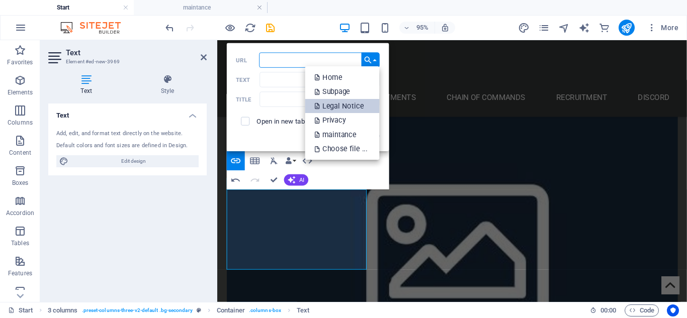
click at [357, 104] on p "Legal Notice" at bounding box center [340, 106] width 51 height 15
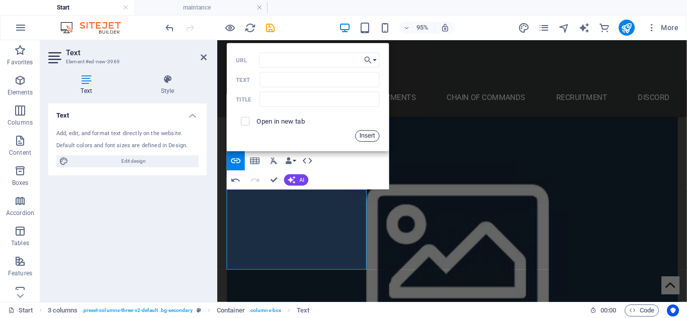
click at [366, 132] on button "Insert" at bounding box center [368, 137] width 24 height 12
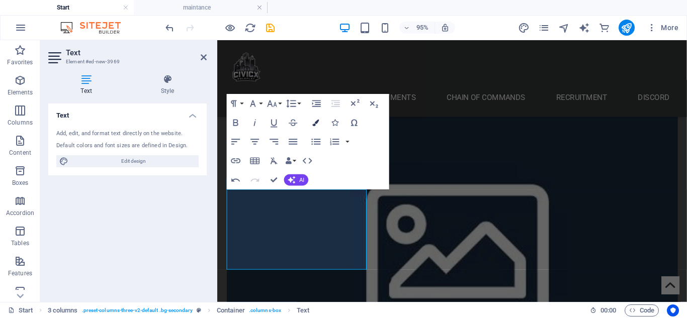
click at [313, 129] on button "Colors" at bounding box center [316, 123] width 18 height 19
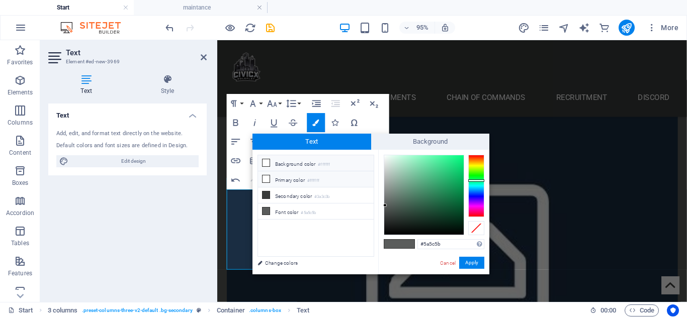
click at [303, 173] on li "Primary color #ffffff" at bounding box center [316, 180] width 116 height 16
type input "#ffffff"
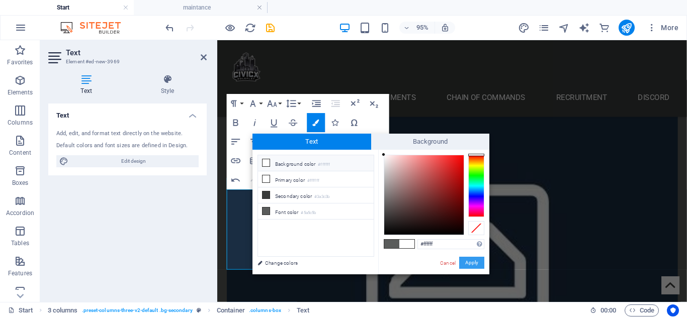
click at [468, 267] on button "Apply" at bounding box center [471, 263] width 25 height 12
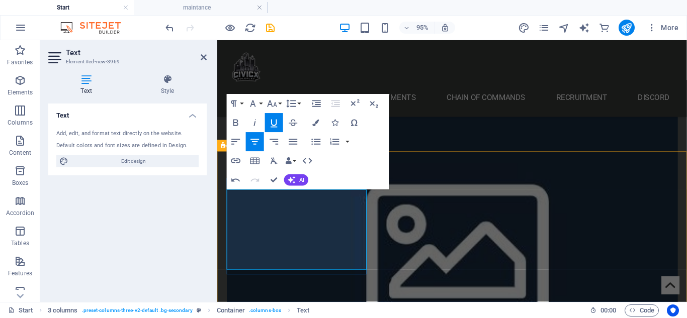
drag, startPoint x: 328, startPoint y: 241, endPoint x: 288, endPoint y: 227, distance: 42.5
click at [239, 129] on button "Bold" at bounding box center [236, 123] width 18 height 19
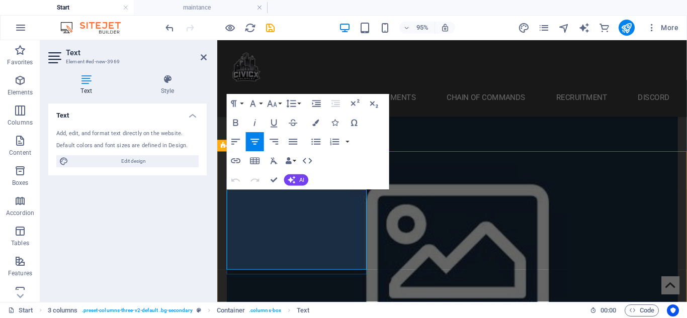
drag, startPoint x: 303, startPoint y: 237, endPoint x: 326, endPoint y: 237, distance: 22.6
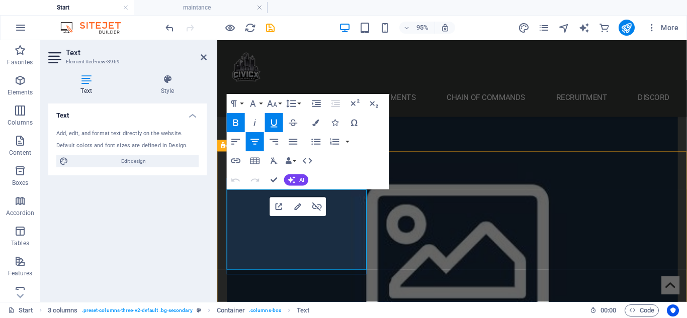
drag, startPoint x: 326, startPoint y: 237, endPoint x: 273, endPoint y: 237, distance: 52.8
click at [315, 127] on button "Colors" at bounding box center [316, 123] width 18 height 19
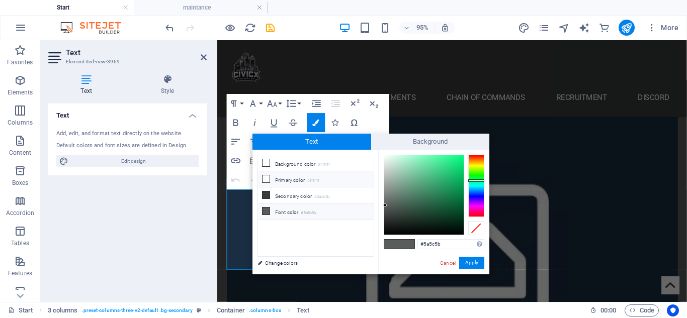
click at [319, 183] on small "#ffffff" at bounding box center [313, 181] width 12 height 7
type input "#ffffff"
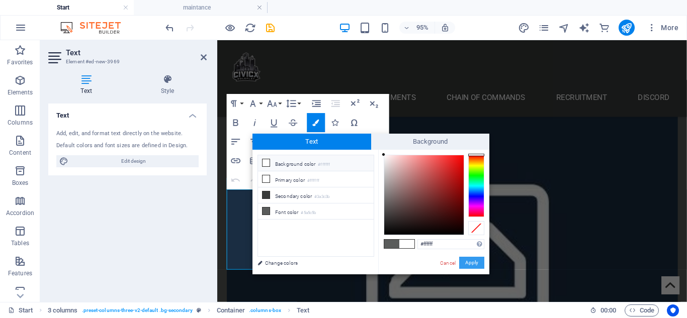
click at [464, 258] on button "Apply" at bounding box center [471, 263] width 25 height 12
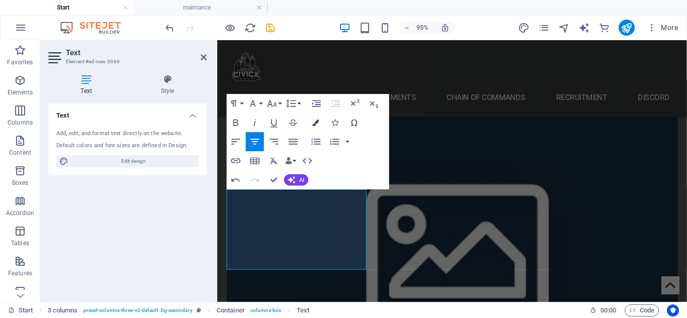
click at [315, 120] on icon "button" at bounding box center [316, 123] width 7 height 7
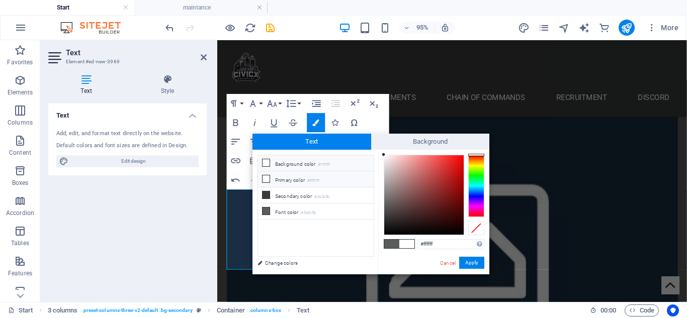
click at [334, 181] on li "Primary color #ffffff" at bounding box center [316, 180] width 116 height 16
click at [479, 266] on button "Apply" at bounding box center [471, 263] width 25 height 12
click at [465, 260] on button "Apply" at bounding box center [471, 263] width 25 height 12
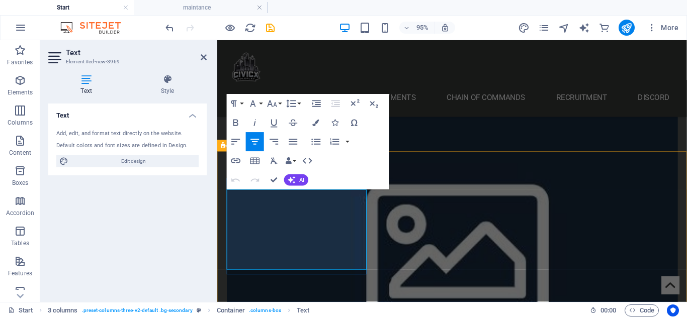
click at [233, 163] on icon "button" at bounding box center [236, 161] width 10 height 5
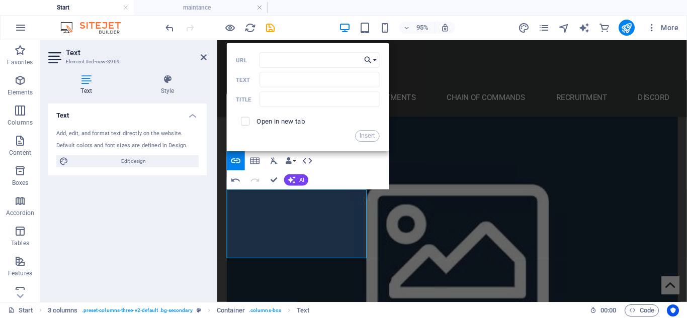
click at [375, 61] on button "Choose Link" at bounding box center [370, 60] width 18 height 15
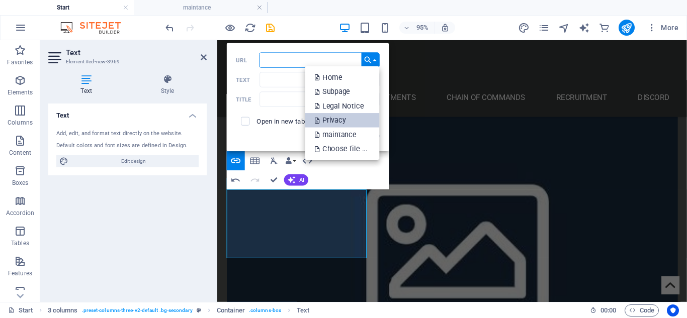
click at [344, 121] on p "Privacy" at bounding box center [331, 121] width 33 height 15
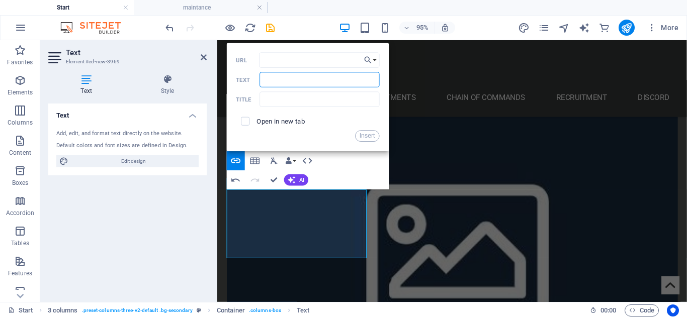
click at [270, 79] on input "Text" at bounding box center [320, 79] width 120 height 15
type input "Privacy"
click at [360, 131] on button "Insert" at bounding box center [368, 137] width 24 height 12
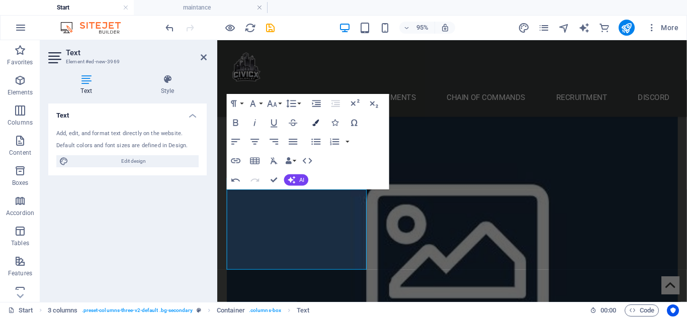
click at [316, 127] on button "Colors" at bounding box center [316, 123] width 18 height 19
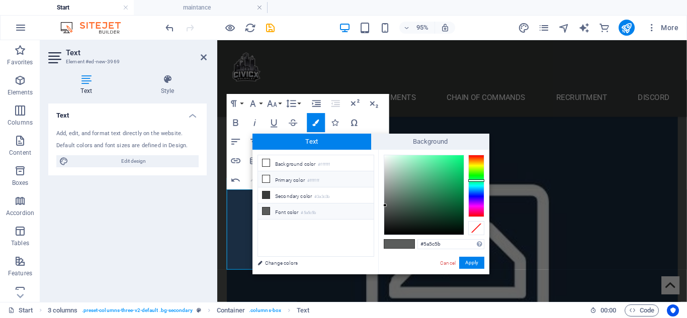
click at [287, 178] on li "Primary color #ffffff" at bounding box center [316, 180] width 116 height 16
type input "#ffffff"
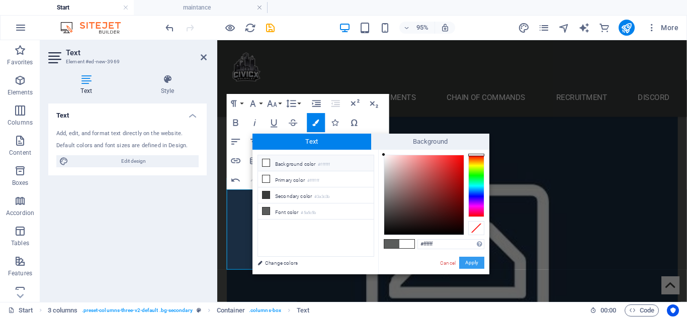
click at [472, 262] on button "Apply" at bounding box center [471, 263] width 25 height 12
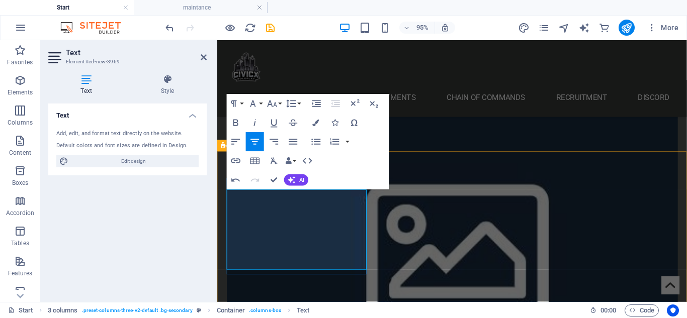
drag, startPoint x: 327, startPoint y: 240, endPoint x: 279, endPoint y: 242, distance: 48.3
click at [232, 157] on icon "button" at bounding box center [236, 161] width 12 height 12
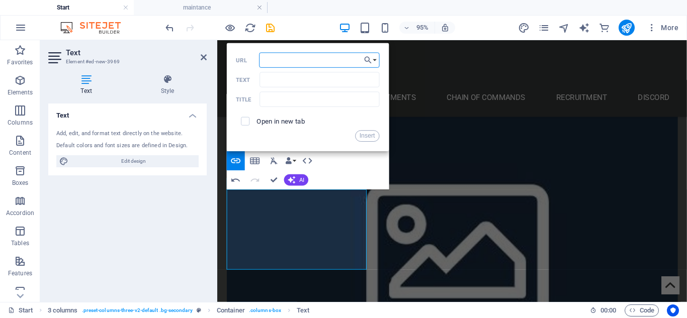
click at [289, 62] on input "URL" at bounding box center [319, 60] width 120 height 15
click at [377, 58] on button "Choose Link" at bounding box center [370, 60] width 18 height 15
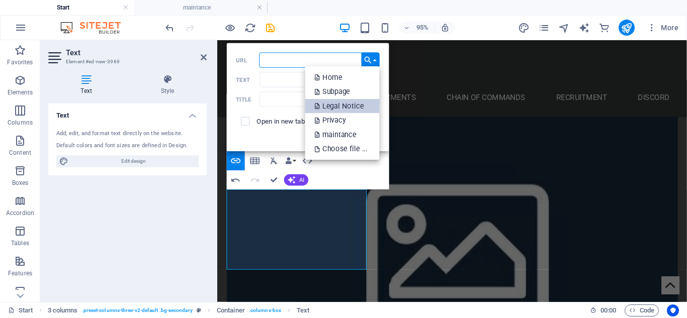
click at [331, 110] on p "Legal Notice" at bounding box center [340, 106] width 51 height 15
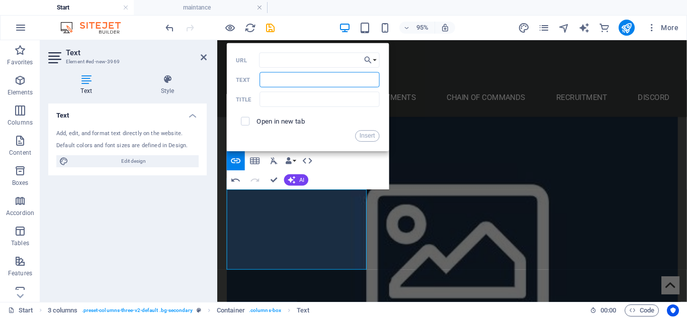
click at [297, 83] on input "Text" at bounding box center [320, 79] width 120 height 15
type input "Legal Notice"
click at [371, 131] on button "Insert" at bounding box center [368, 137] width 24 height 12
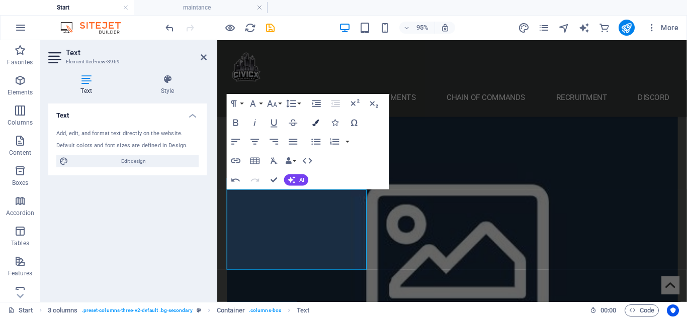
click at [314, 125] on icon "button" at bounding box center [316, 123] width 7 height 7
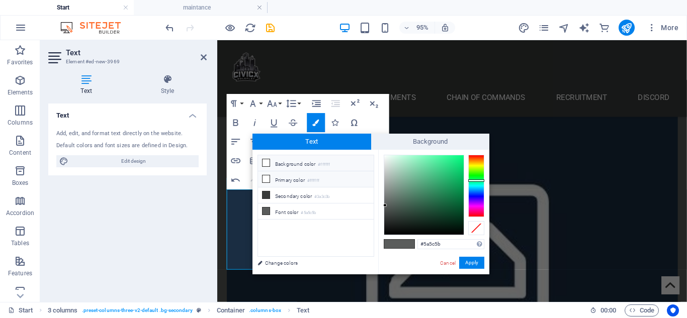
click at [303, 175] on li "Primary color #ffffff" at bounding box center [316, 180] width 116 height 16
type input "#ffffff"
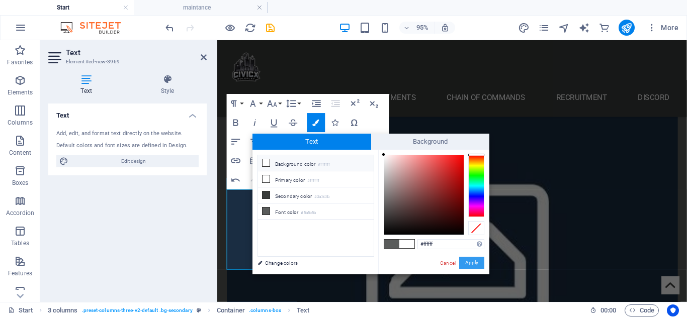
click at [469, 259] on button "Apply" at bounding box center [471, 263] width 25 height 12
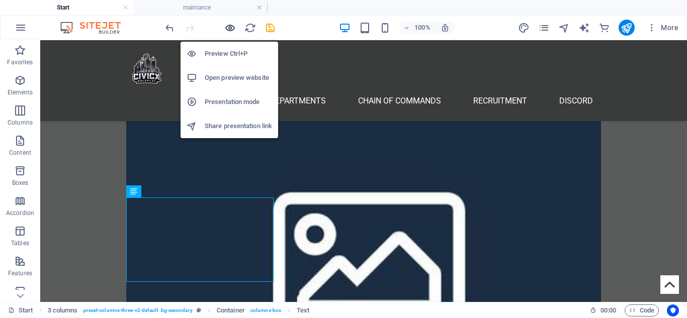
click at [226, 29] on icon "button" at bounding box center [230, 28] width 12 height 12
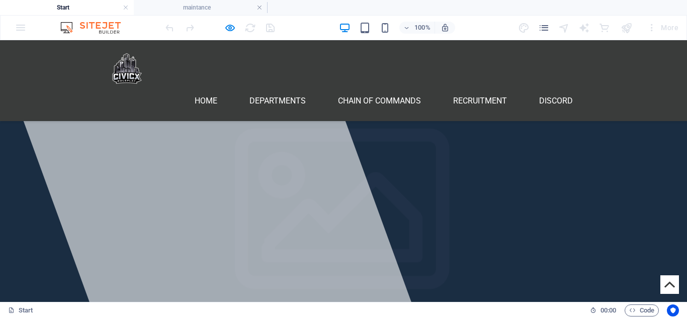
scroll to position [550, 0]
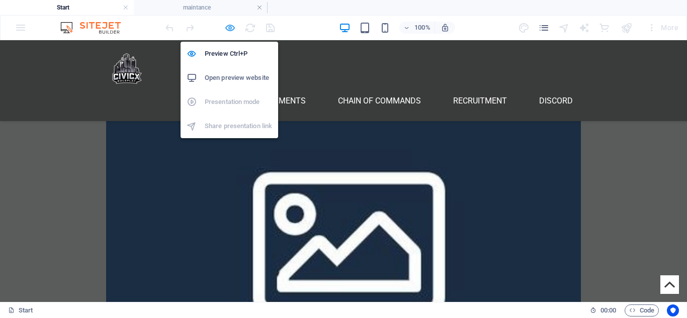
click at [228, 26] on icon "button" at bounding box center [230, 28] width 12 height 12
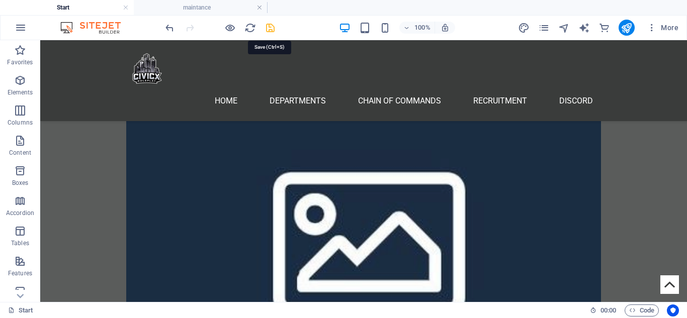
click at [272, 26] on icon "save" at bounding box center [271, 28] width 12 height 12
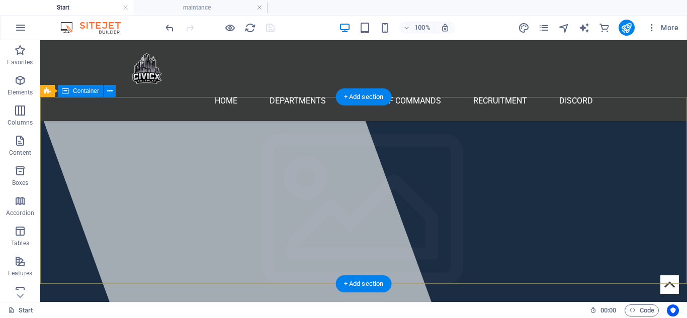
scroll to position [555, 0]
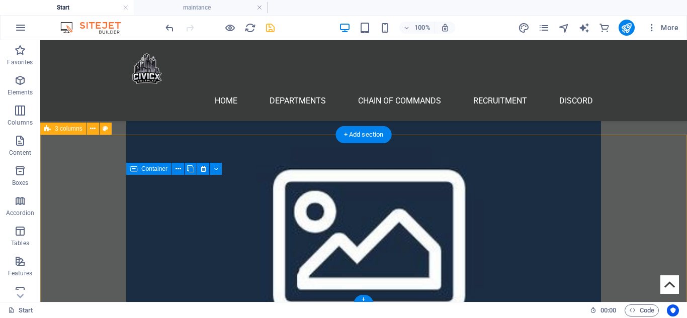
scroll to position [555, 0]
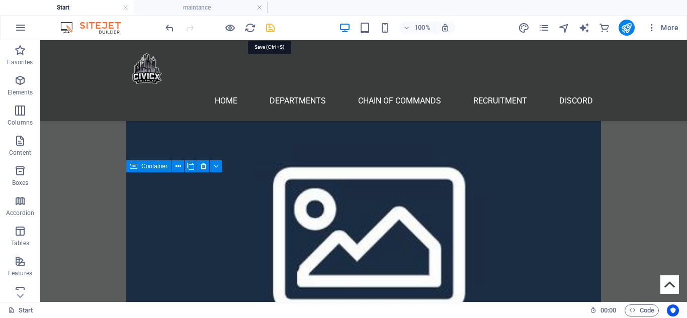
click at [267, 25] on icon "save" at bounding box center [271, 28] width 12 height 12
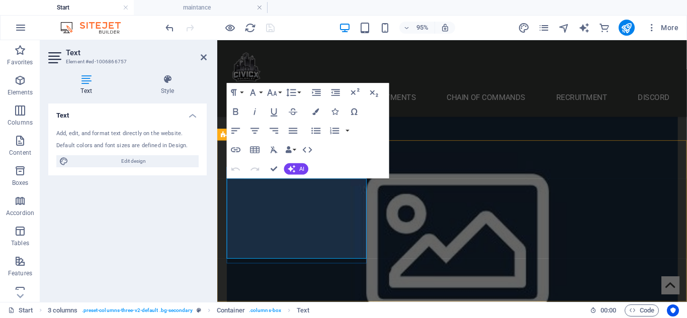
copy strong "AzureCircuit © 2025"
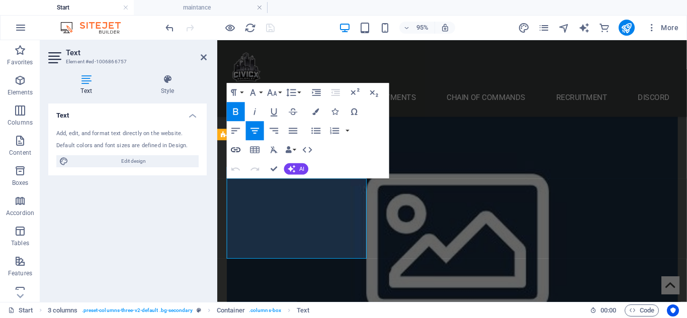
click at [240, 152] on icon "button" at bounding box center [236, 151] width 12 height 12
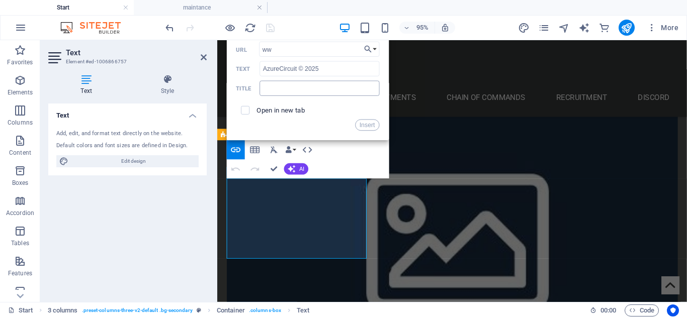
type input "w"
type input "[URL][DOMAIN_NAME]"
click at [277, 114] on div "Open in new tab" at bounding box center [307, 111] width 143 height 18
click at [250, 111] on span at bounding box center [245, 111] width 18 height 18
click at [246, 111] on input "checkbox" at bounding box center [243, 109] width 9 height 9
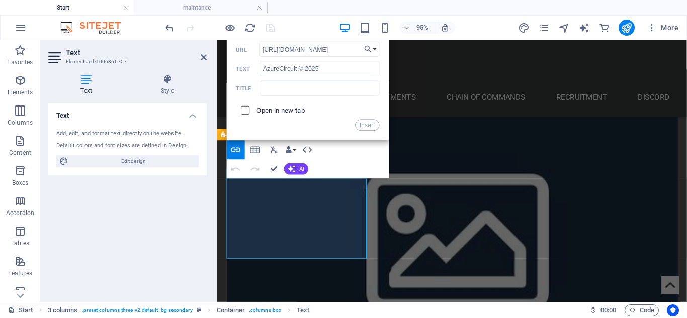
checkbox input "true"
click at [372, 125] on button "Insert" at bounding box center [368, 126] width 24 height 12
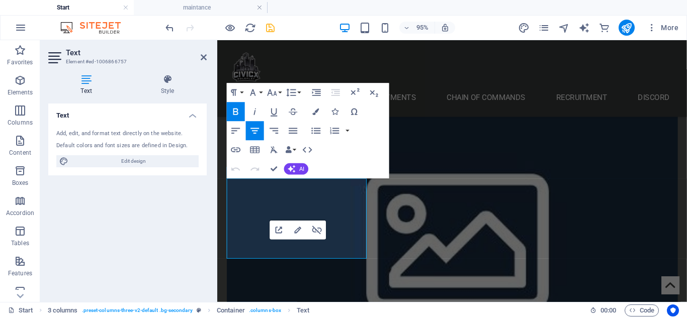
click at [317, 107] on button "Colors" at bounding box center [316, 112] width 18 height 19
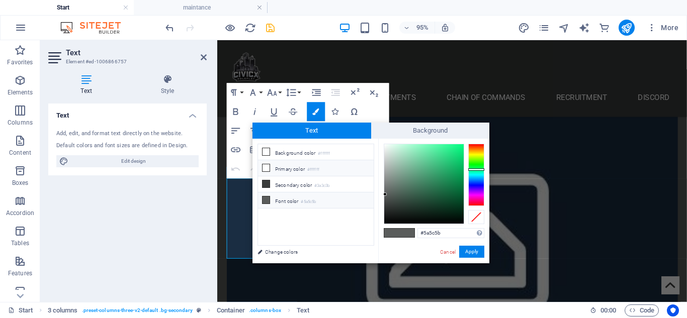
click at [299, 170] on li "Primary color #ffffff" at bounding box center [316, 168] width 116 height 16
type input "#ffffff"
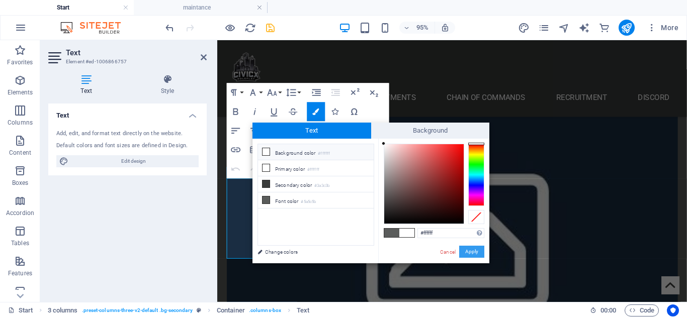
click at [469, 247] on button "Apply" at bounding box center [471, 252] width 25 height 12
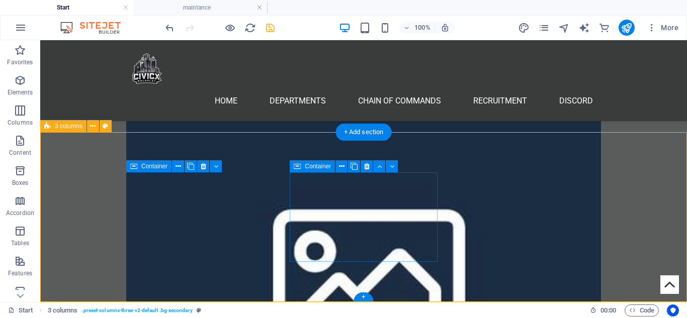
scroll to position [555, 0]
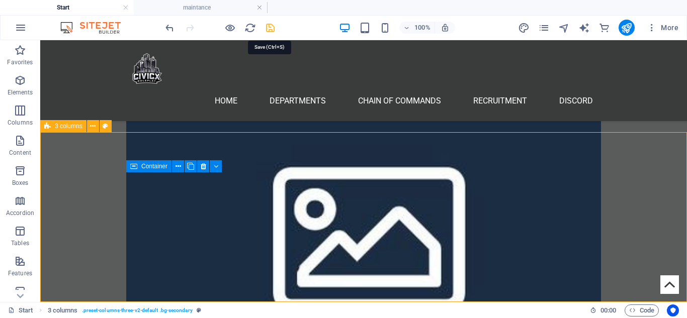
click at [266, 29] on icon "save" at bounding box center [271, 28] width 12 height 12
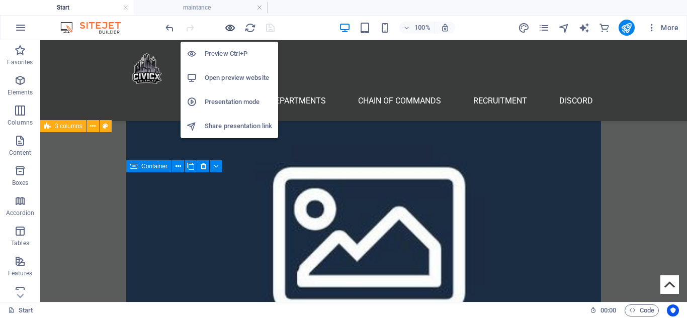
click at [226, 28] on icon "button" at bounding box center [230, 28] width 12 height 12
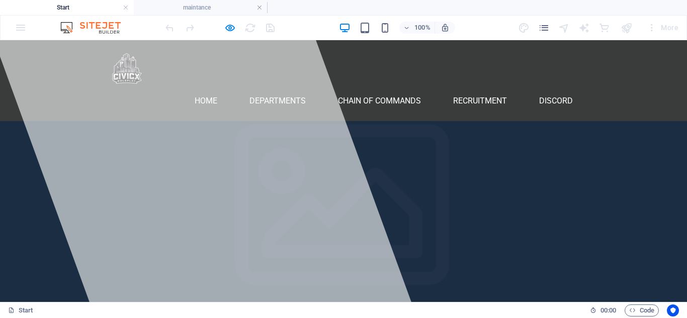
scroll to position [550, 0]
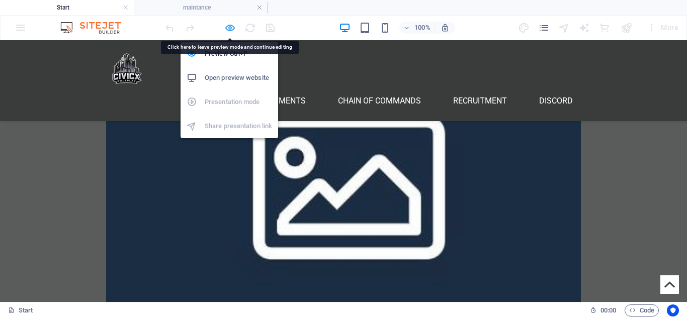
click at [232, 30] on icon "button" at bounding box center [230, 28] width 12 height 12
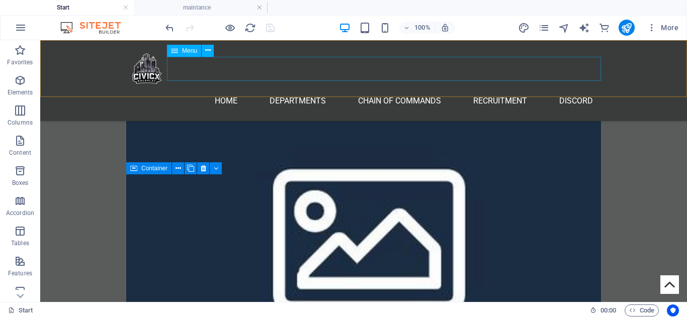
scroll to position [0, 0]
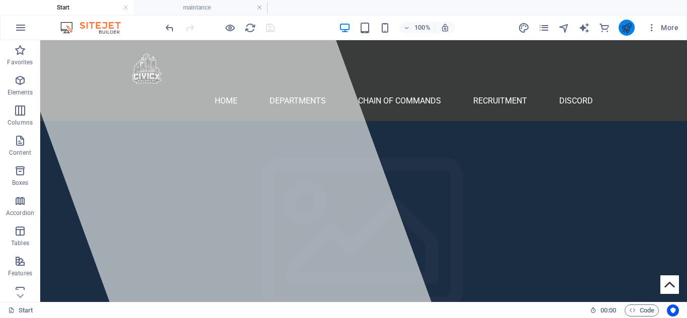
click at [632, 25] on icon "publish" at bounding box center [627, 28] width 12 height 12
